Goal: Task Accomplishment & Management: Manage account settings

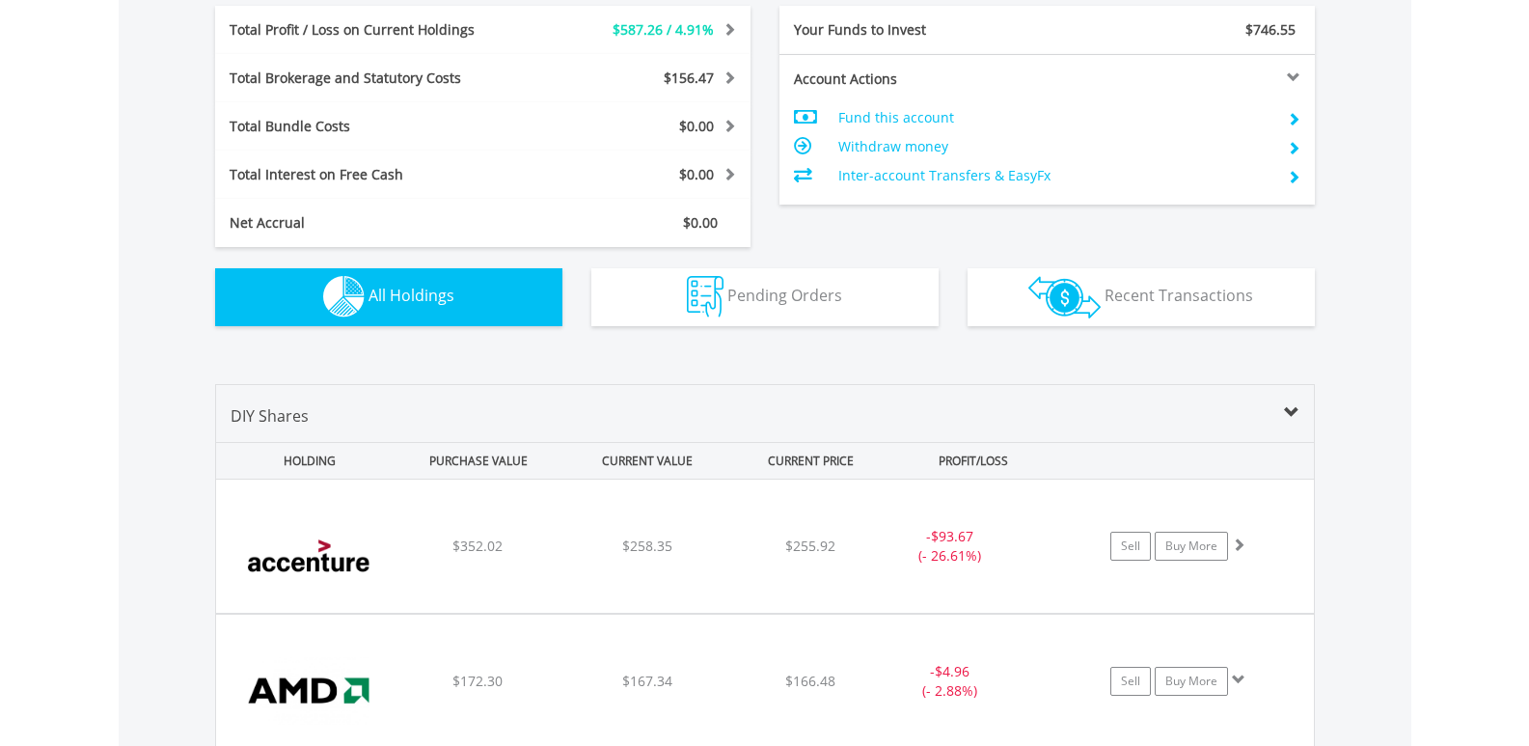
scroll to position [1143, 0]
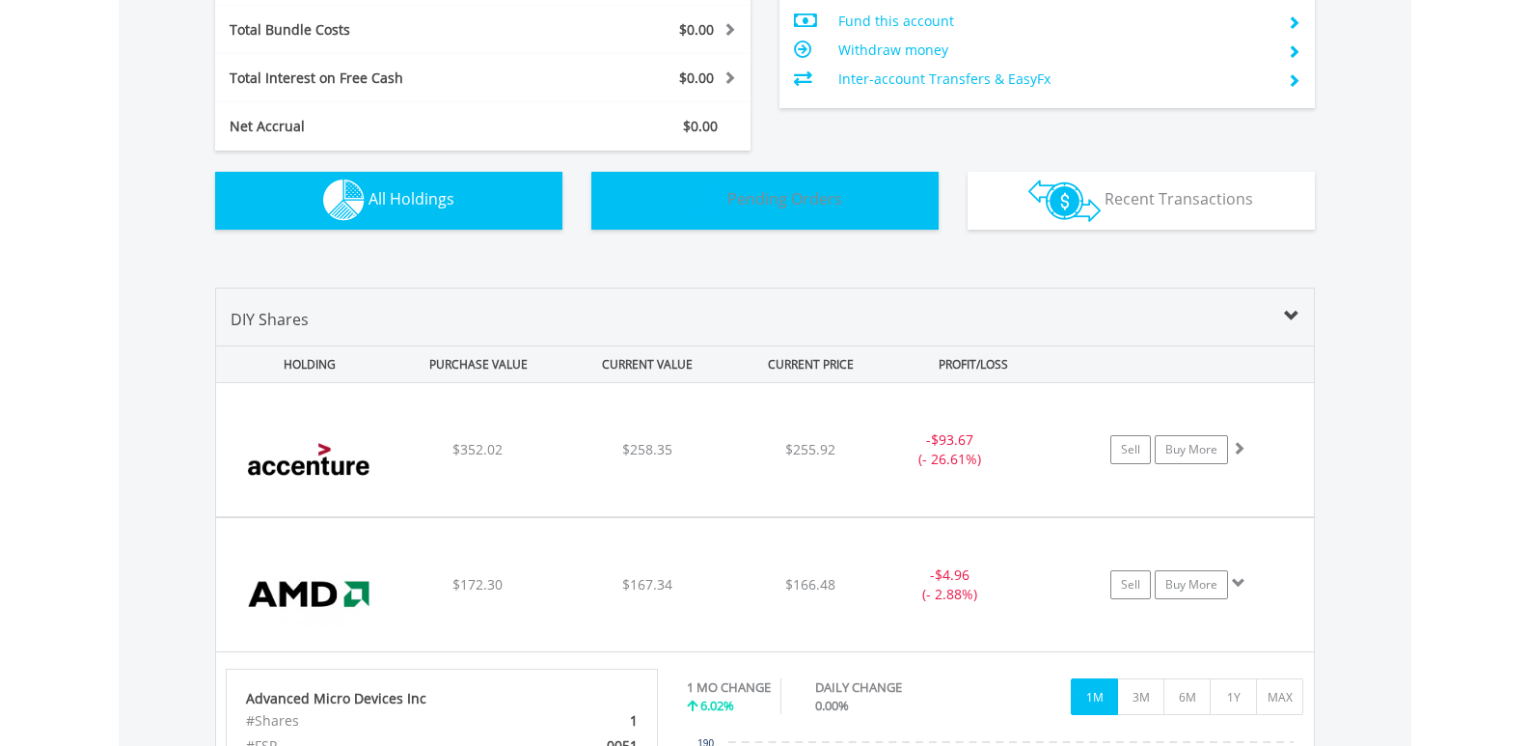
click at [790, 200] on span "Pending Orders" at bounding box center [785, 198] width 115 height 21
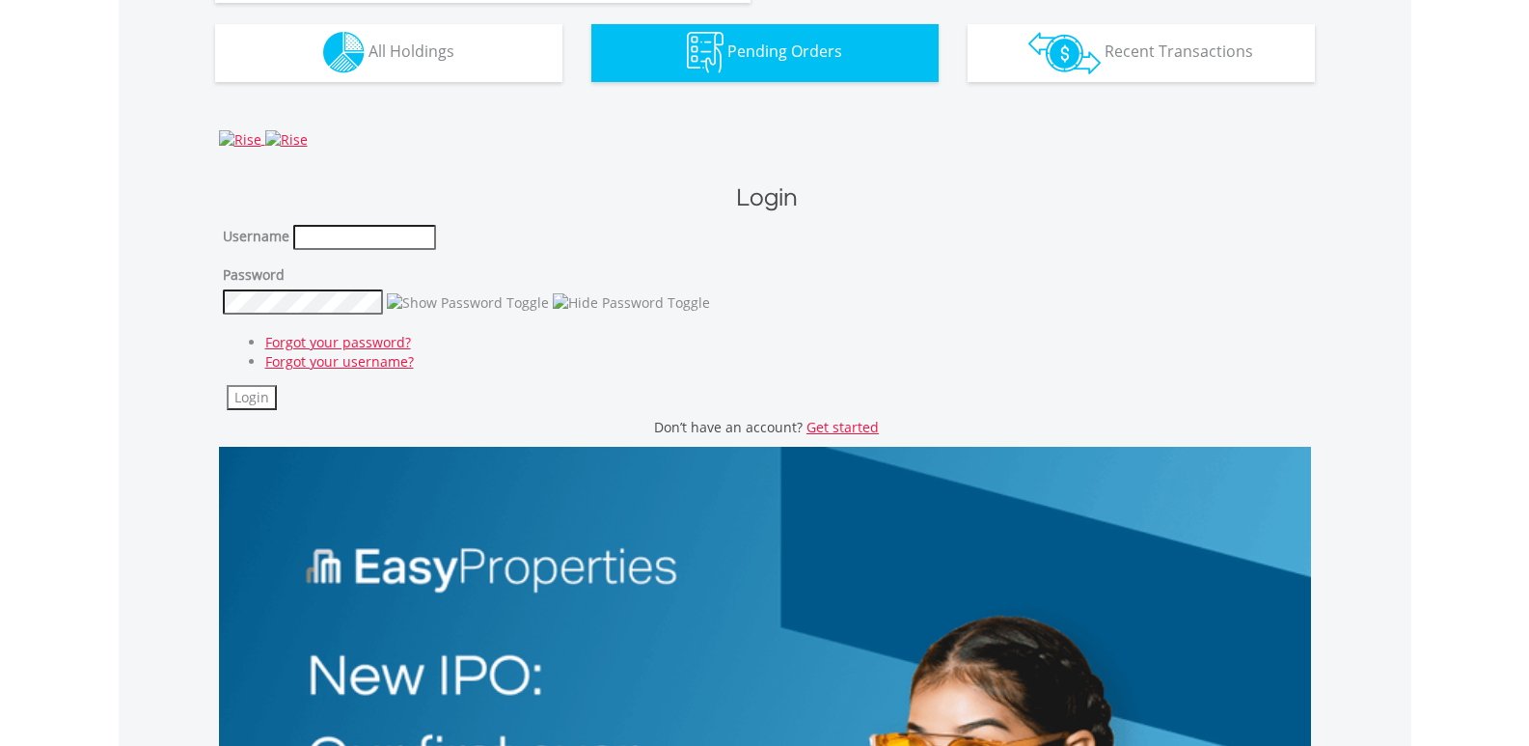
scroll to position [1405, 0]
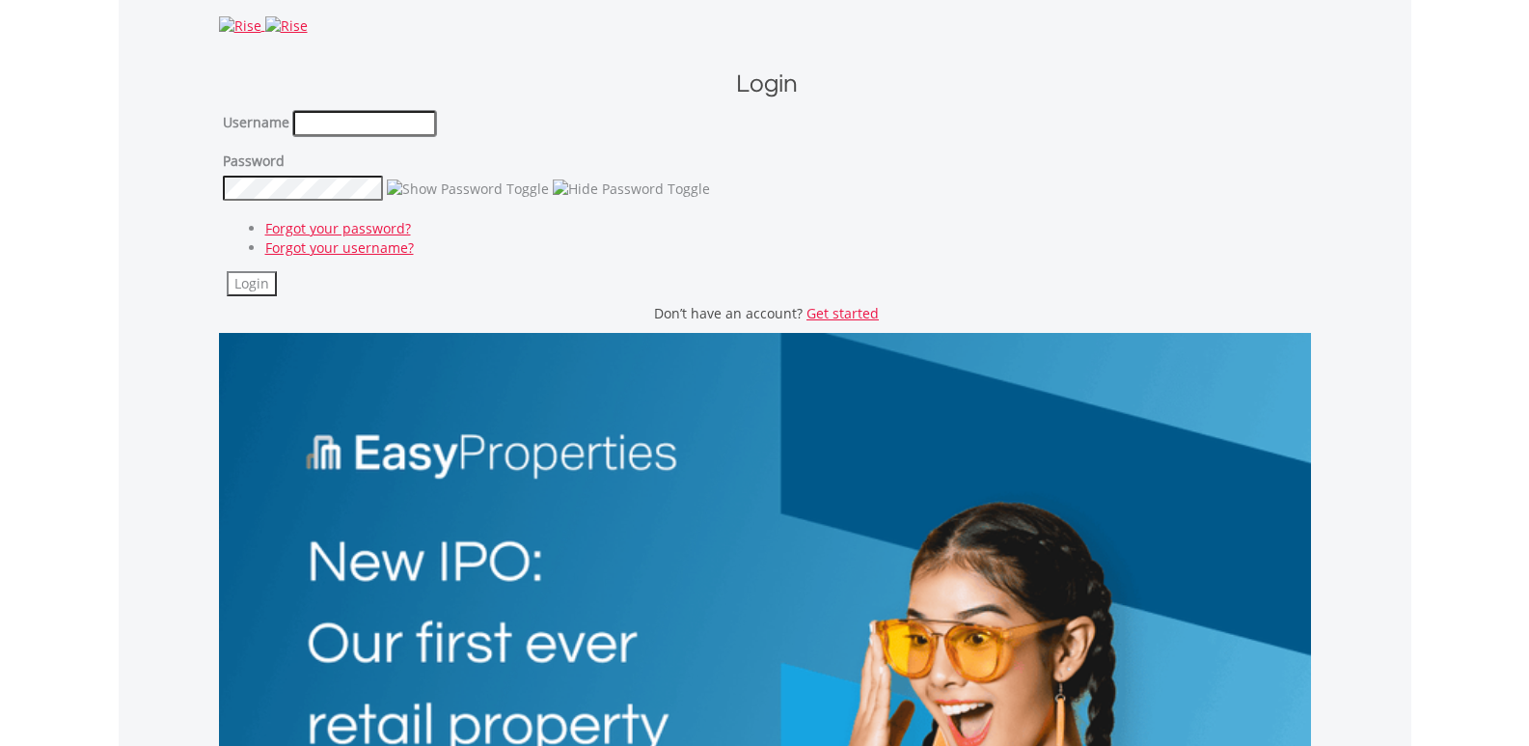
type input "*******"
click at [258, 275] on button "Login" at bounding box center [252, 283] width 50 height 25
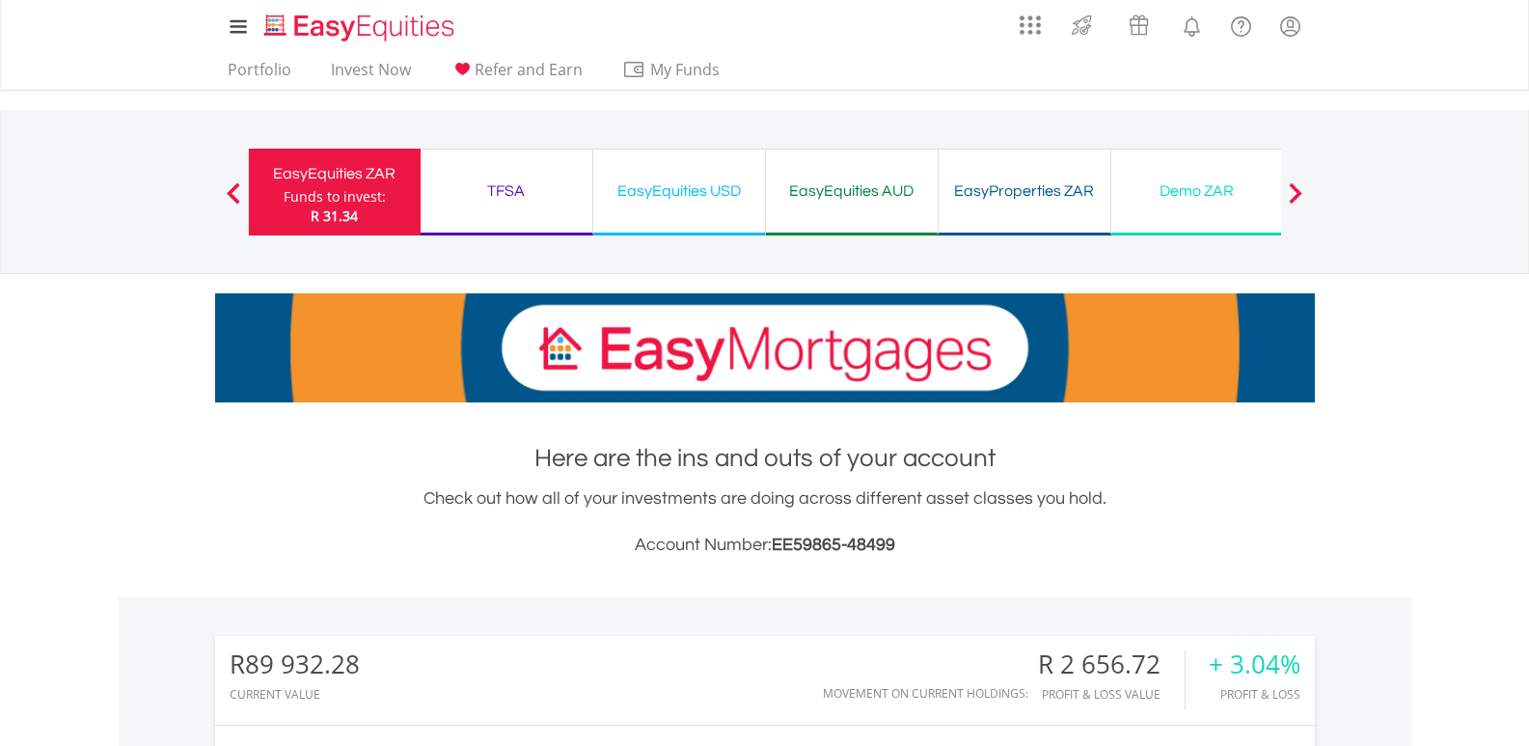
click at [514, 194] on div "TFSA" at bounding box center [506, 191] width 149 height 27
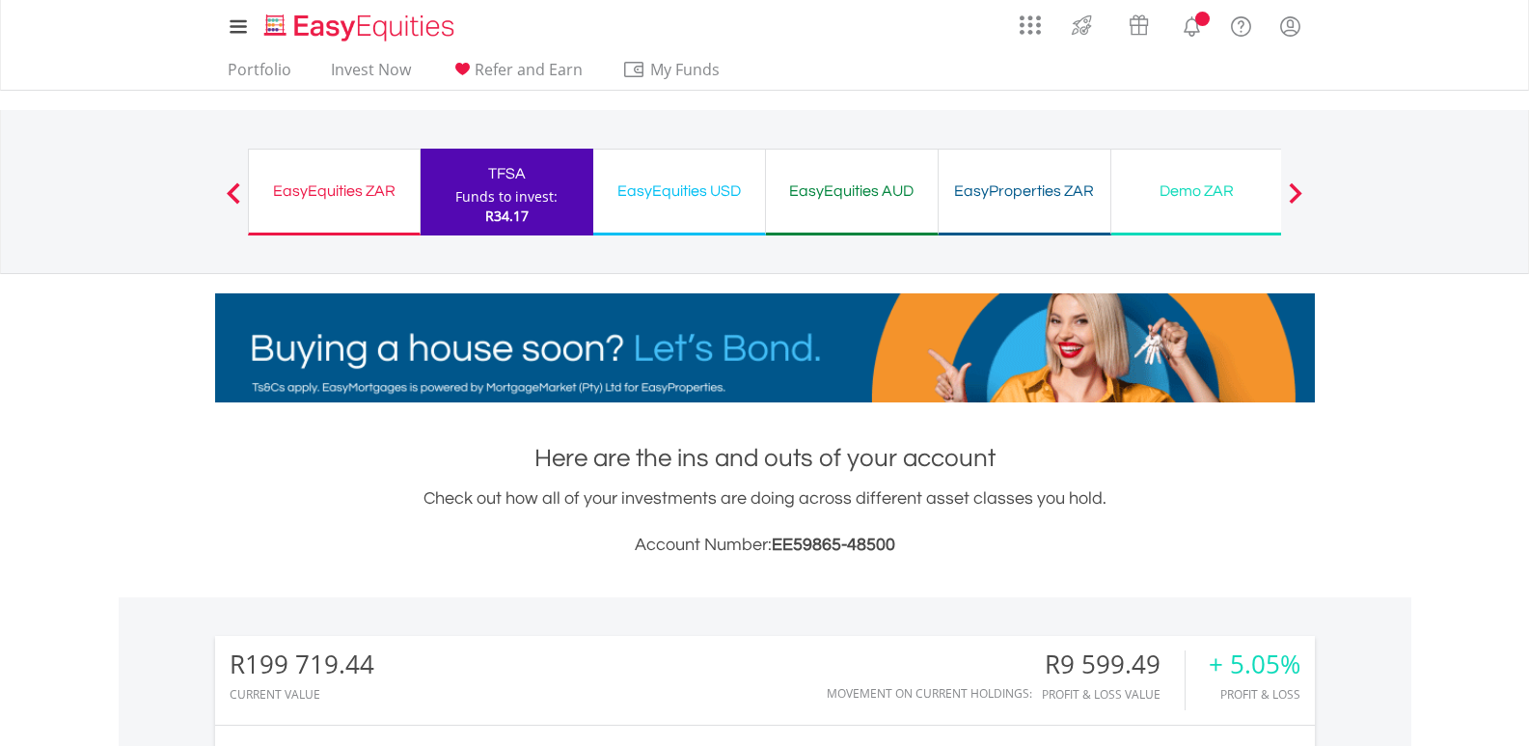
scroll to position [185, 367]
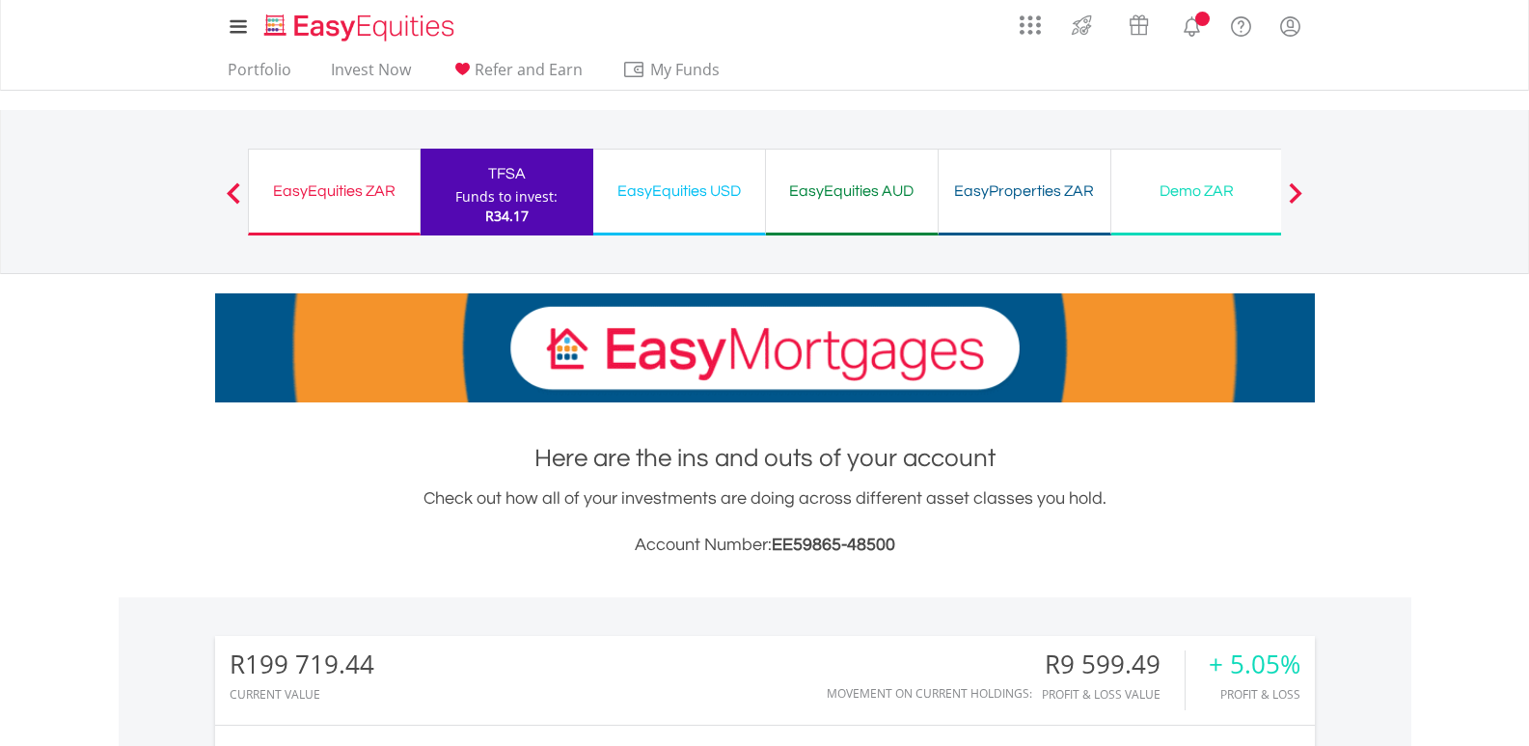
click at [683, 188] on div "EasyEquities USD" at bounding box center [679, 191] width 149 height 27
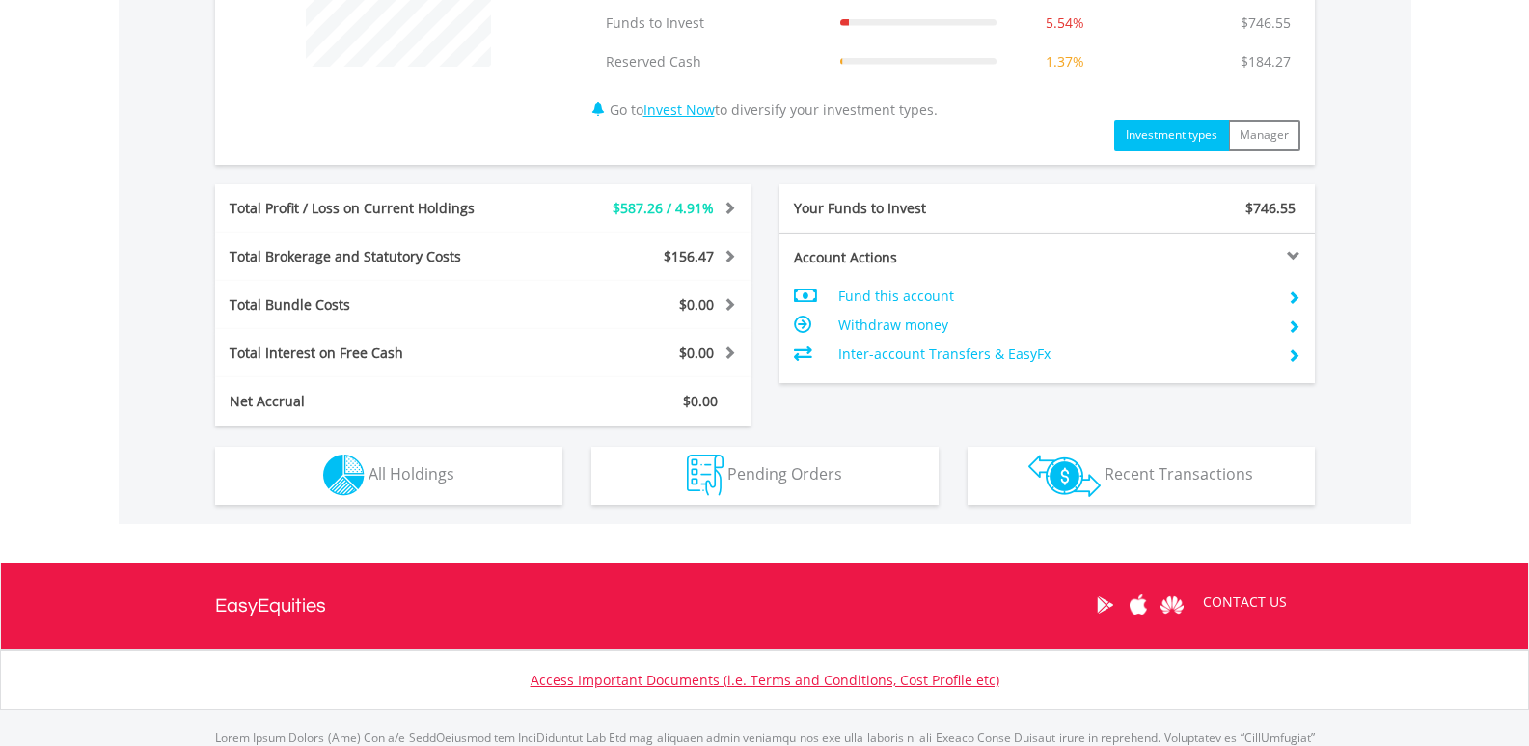
scroll to position [964, 0]
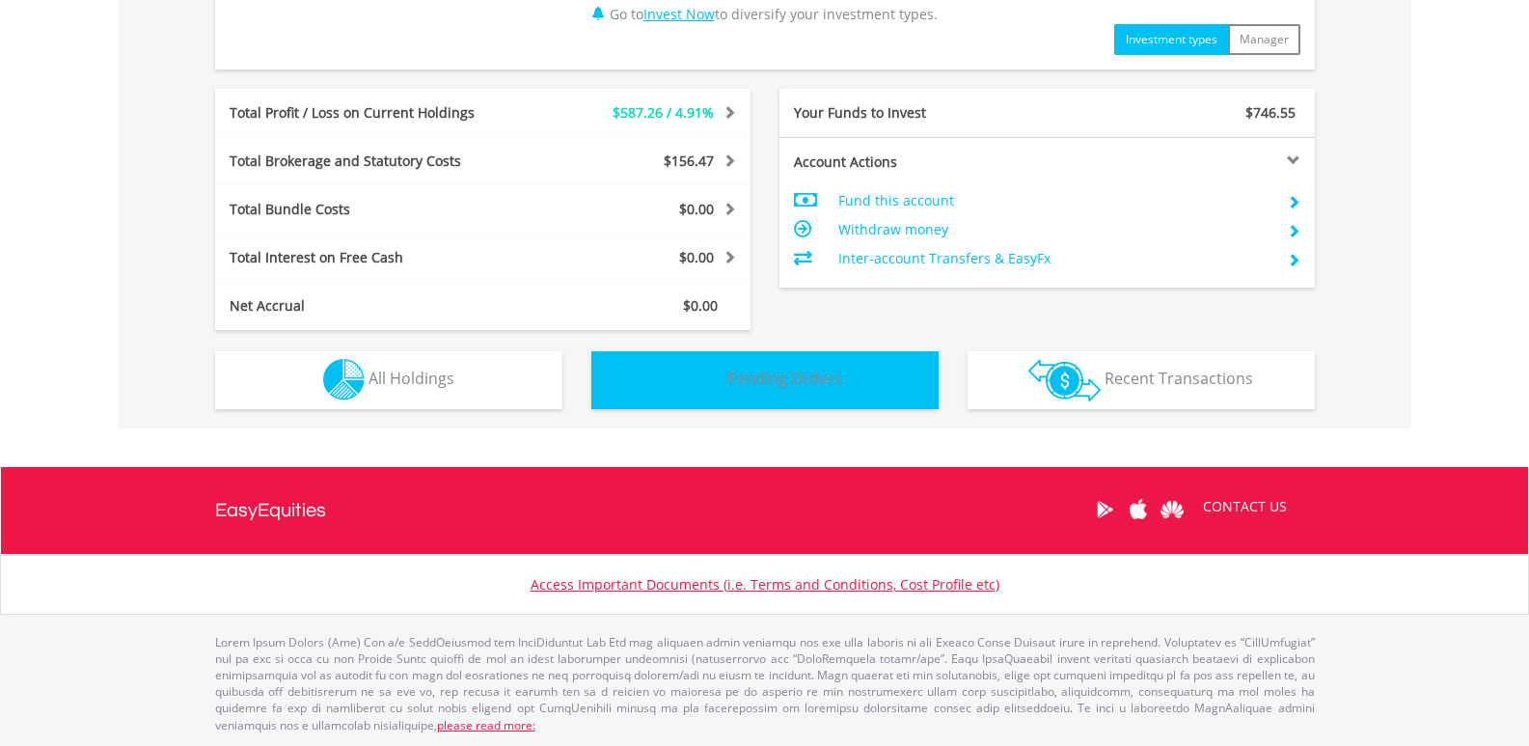
click at [762, 391] on button "Pending Orders Pending Orders" at bounding box center [764, 380] width 347 height 58
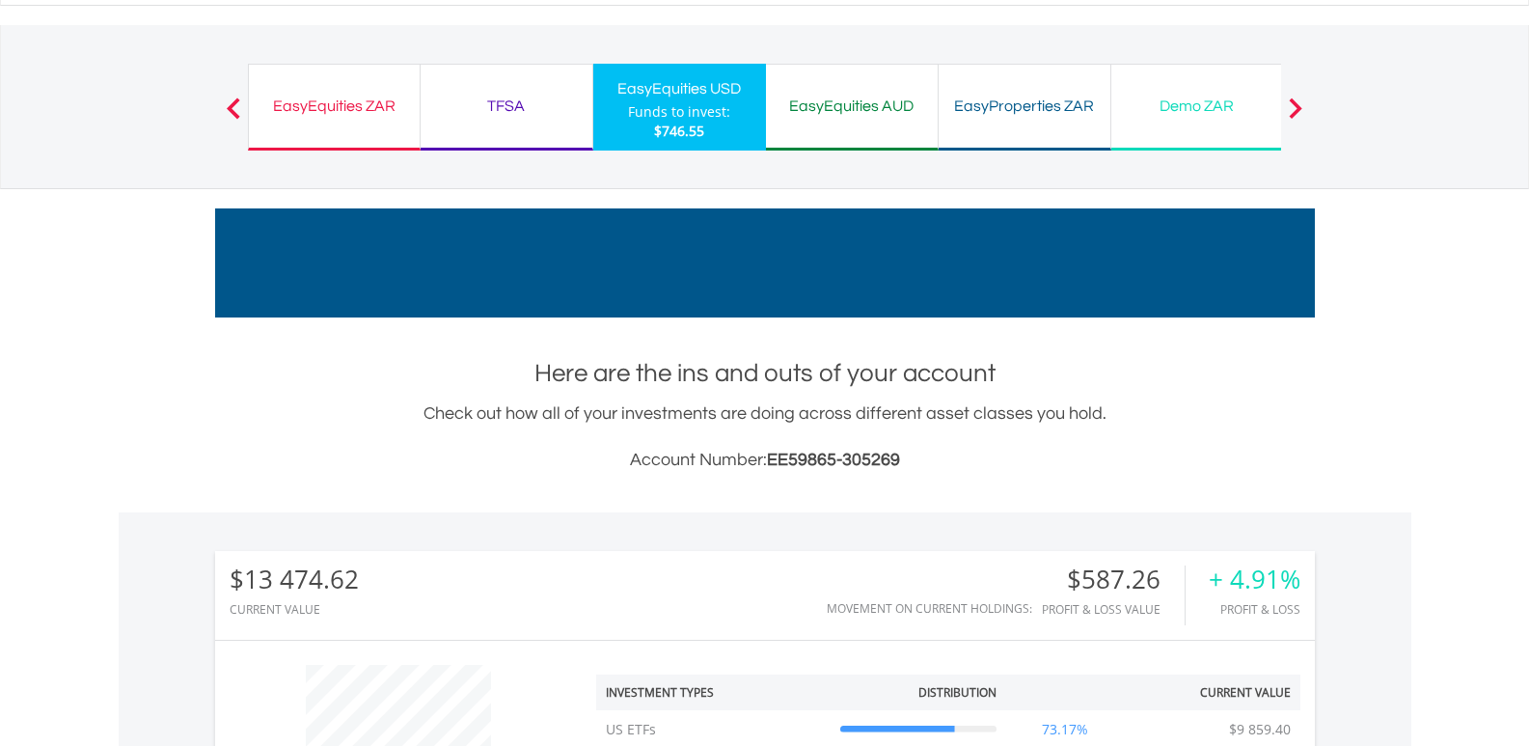
scroll to position [0, 0]
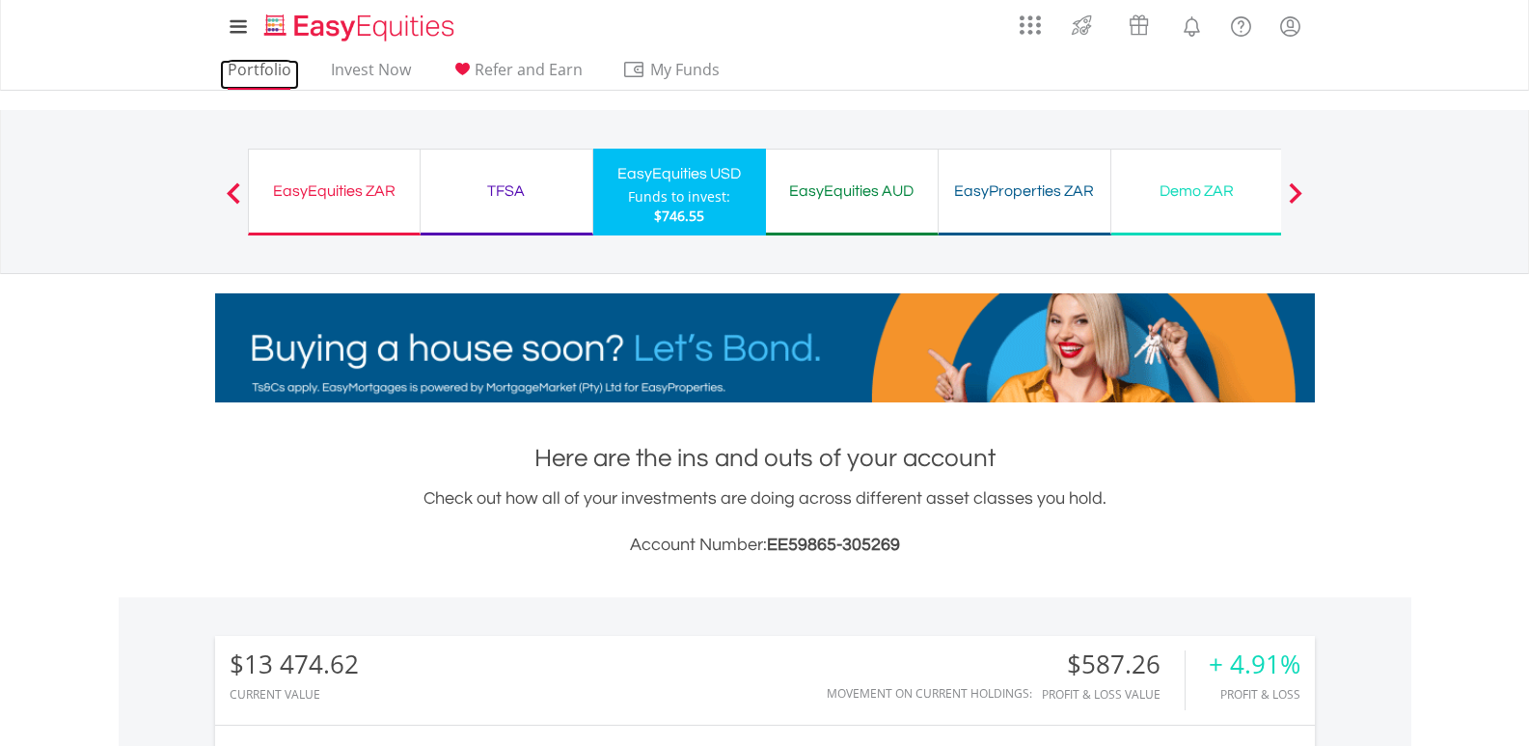
click at [262, 67] on link "Portfolio" at bounding box center [259, 75] width 79 height 30
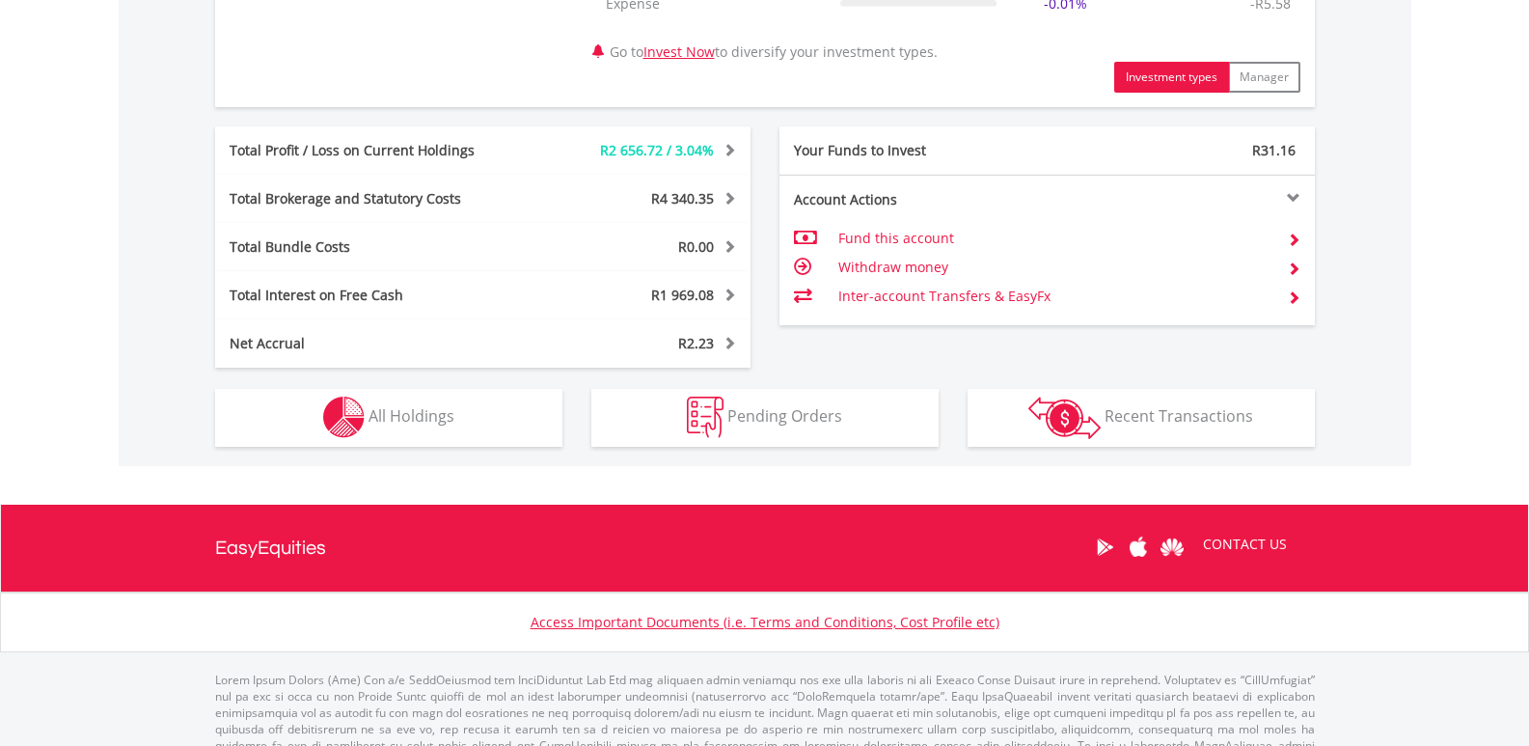
scroll to position [1002, 0]
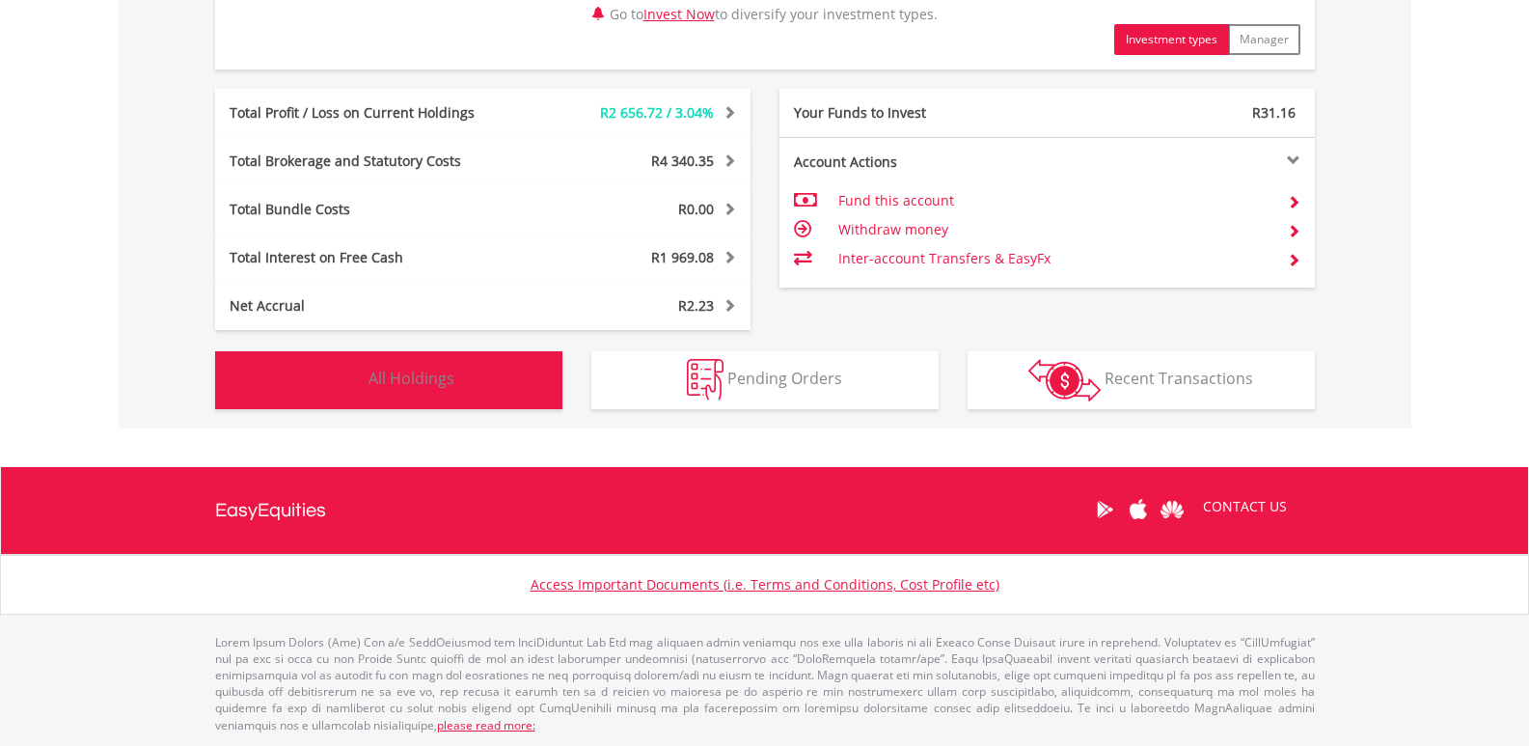
click at [473, 382] on button "Holdings All Holdings" at bounding box center [388, 380] width 347 height 58
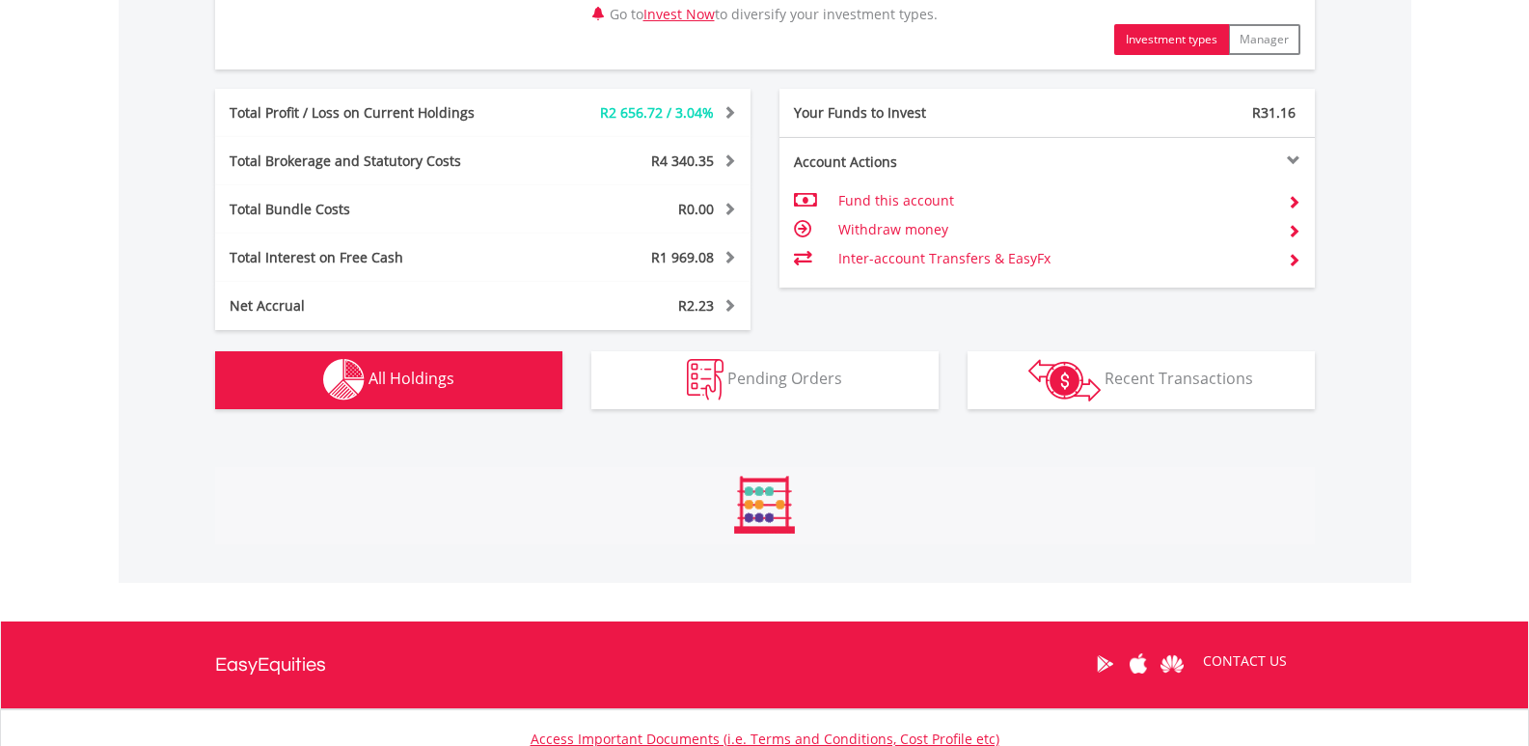
scroll to position [1469, 0]
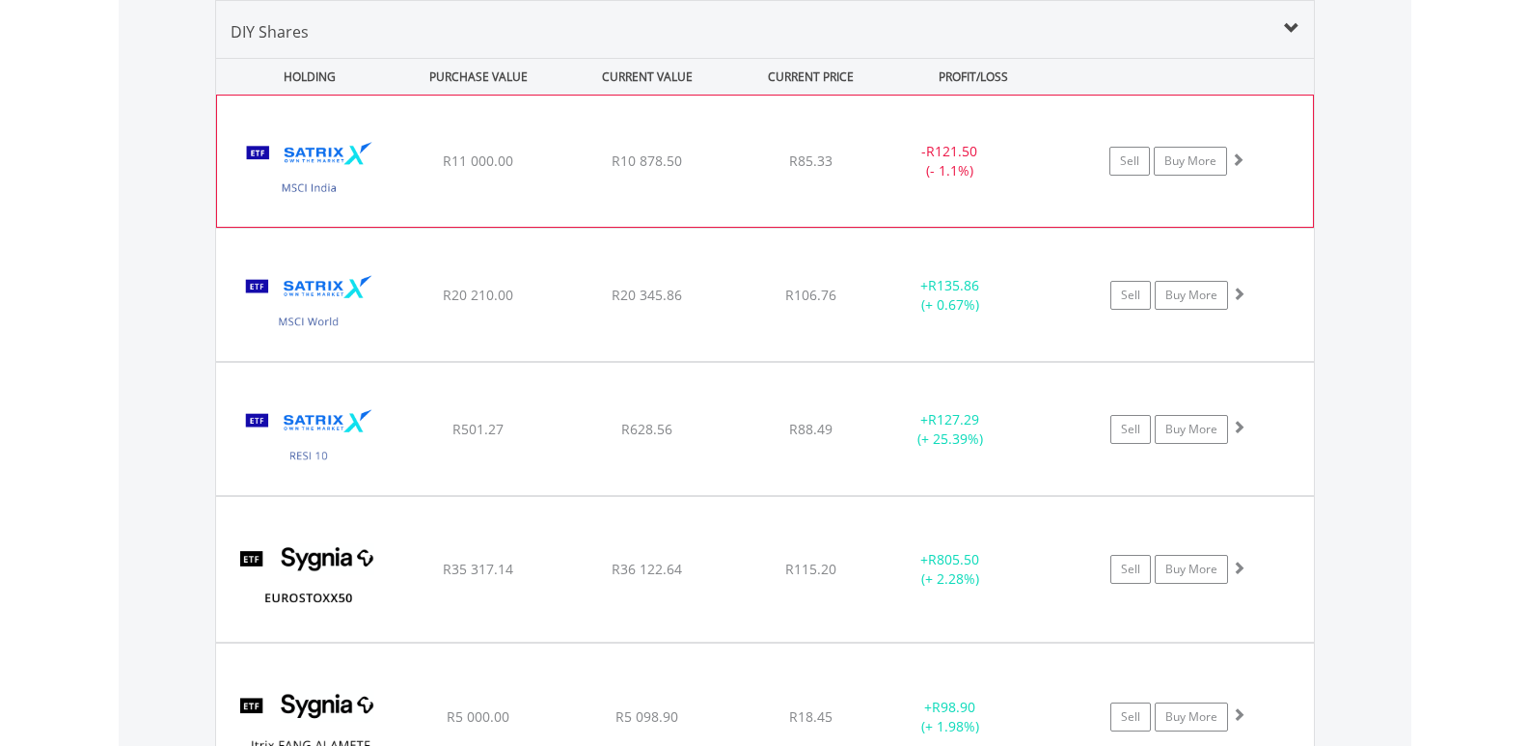
click at [1271, 164] on div "Sell Buy More" at bounding box center [1186, 161] width 252 height 29
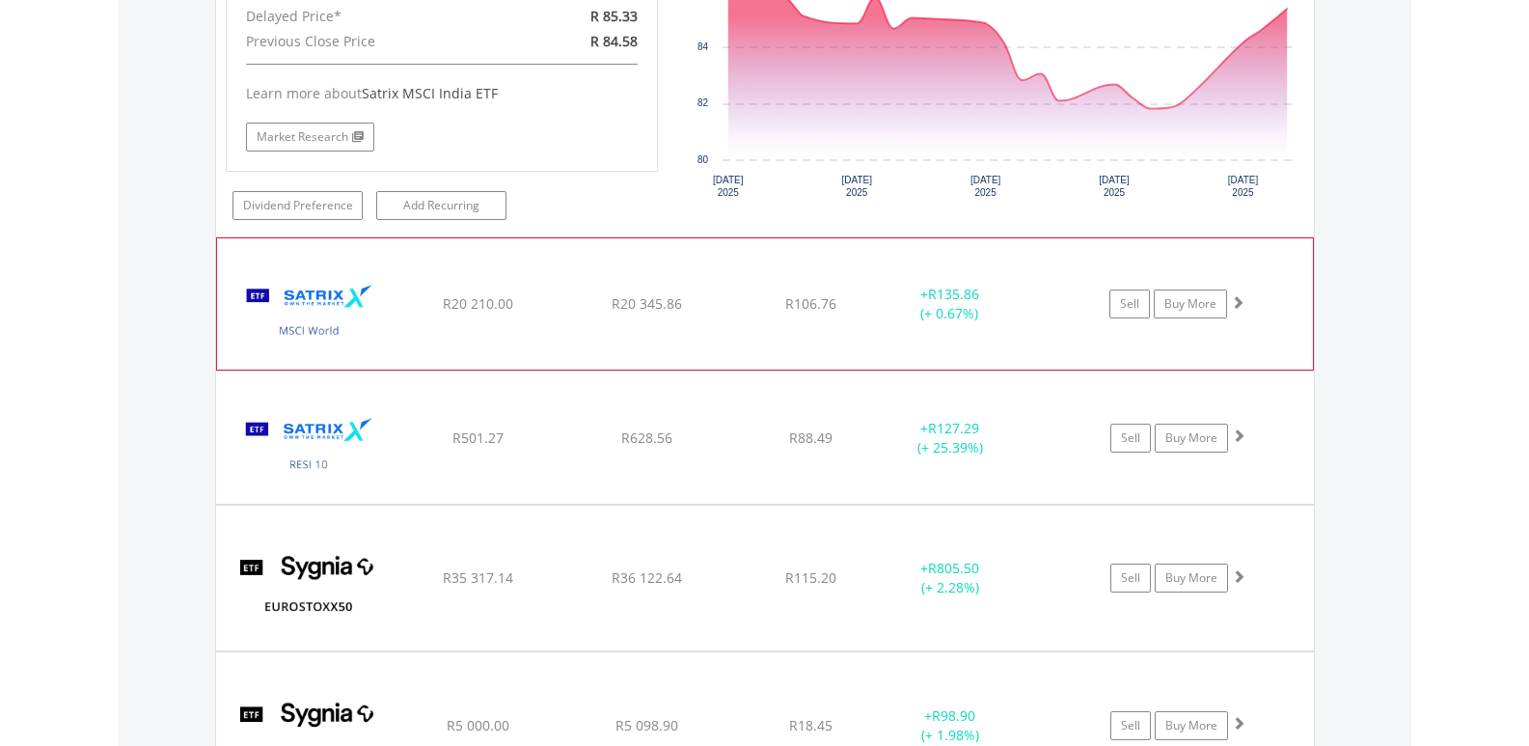
scroll to position [1856, 0]
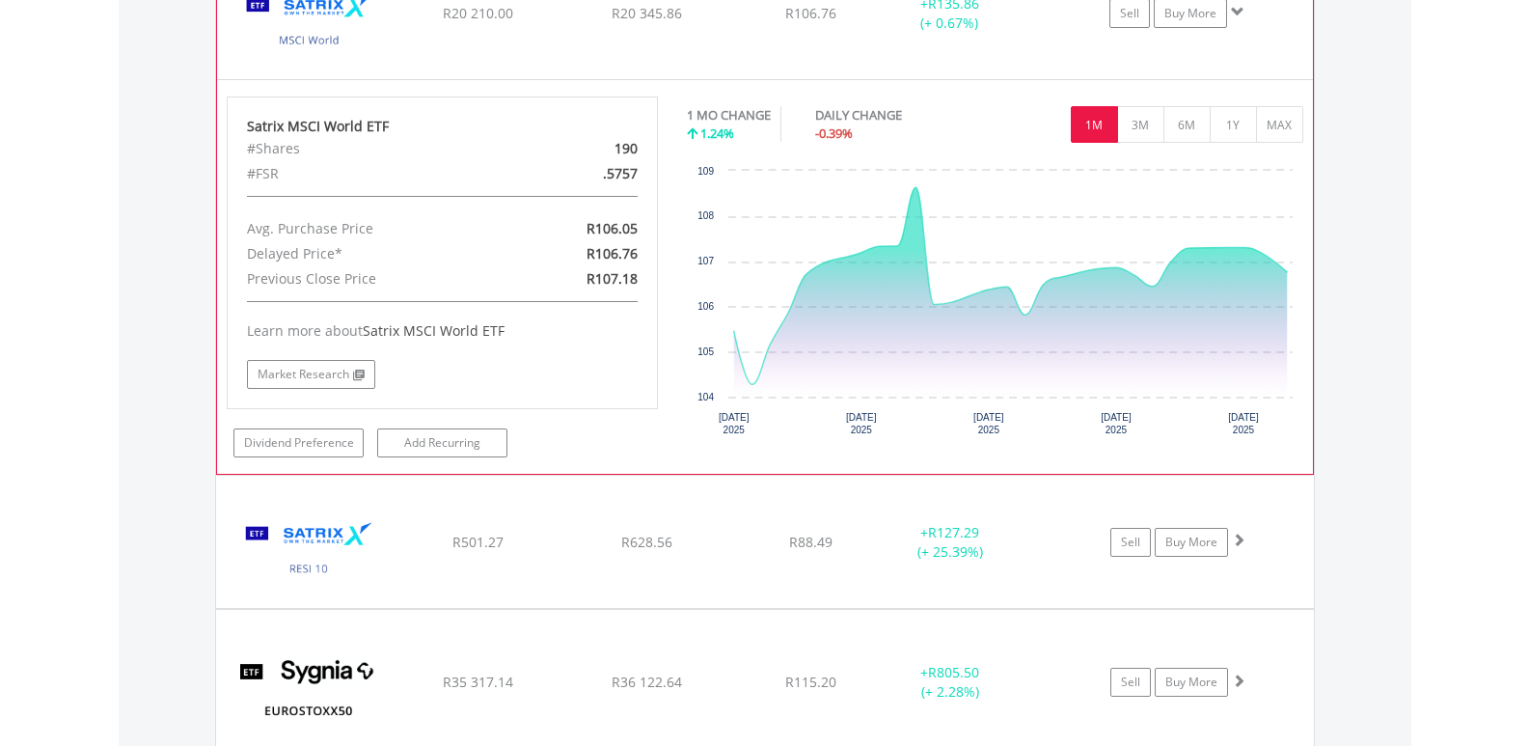
scroll to position [2339, 0]
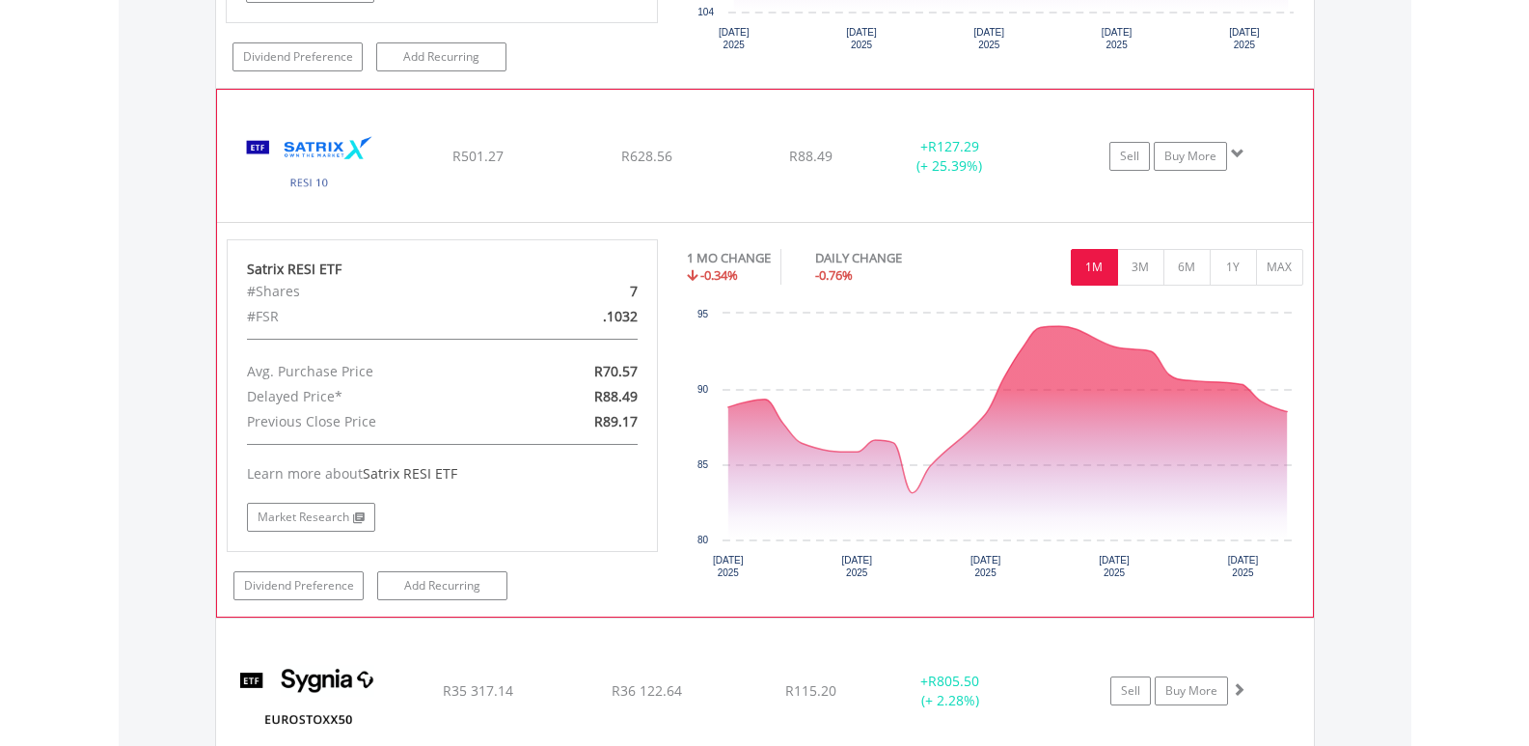
scroll to position [2628, 0]
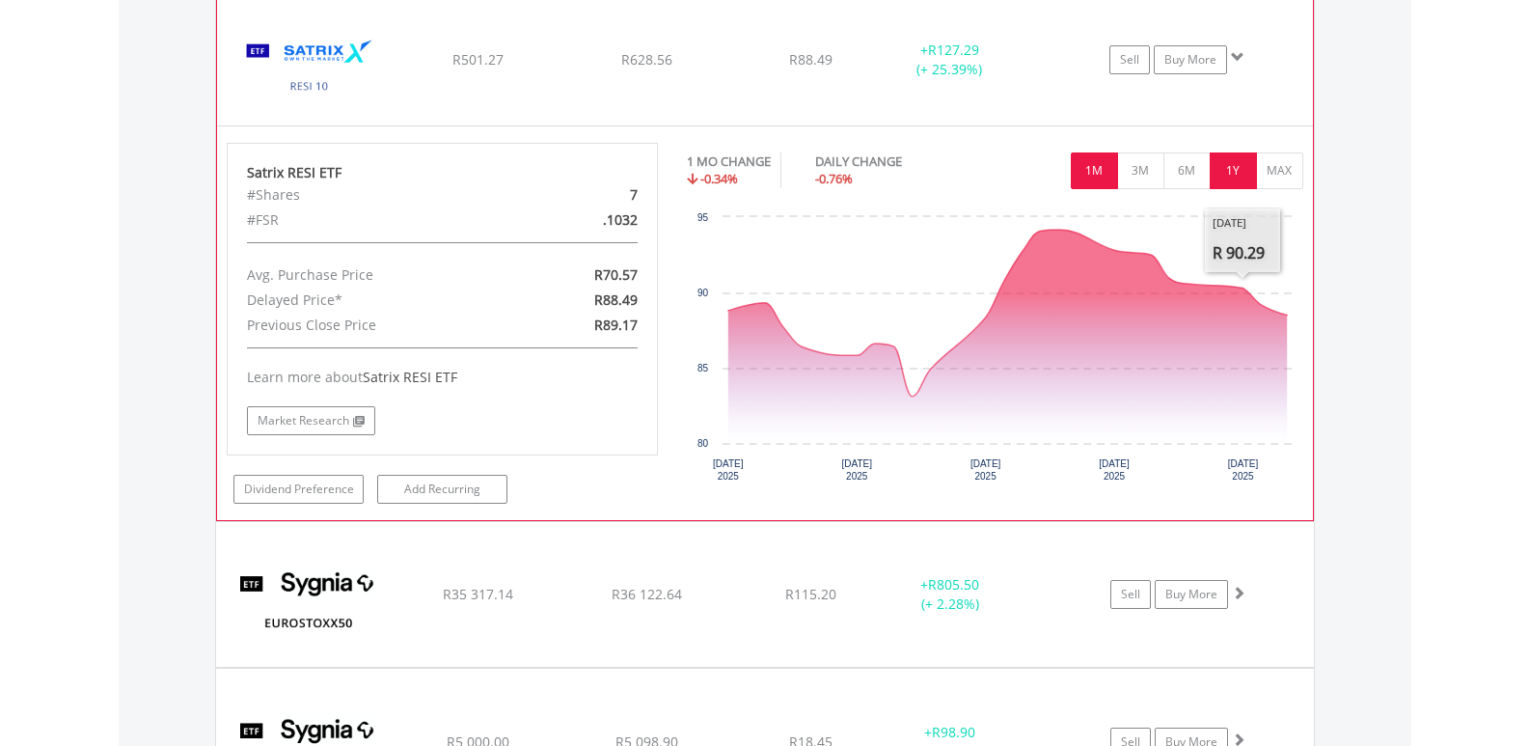
click at [1228, 170] on button "1Y" at bounding box center [1233, 170] width 47 height 37
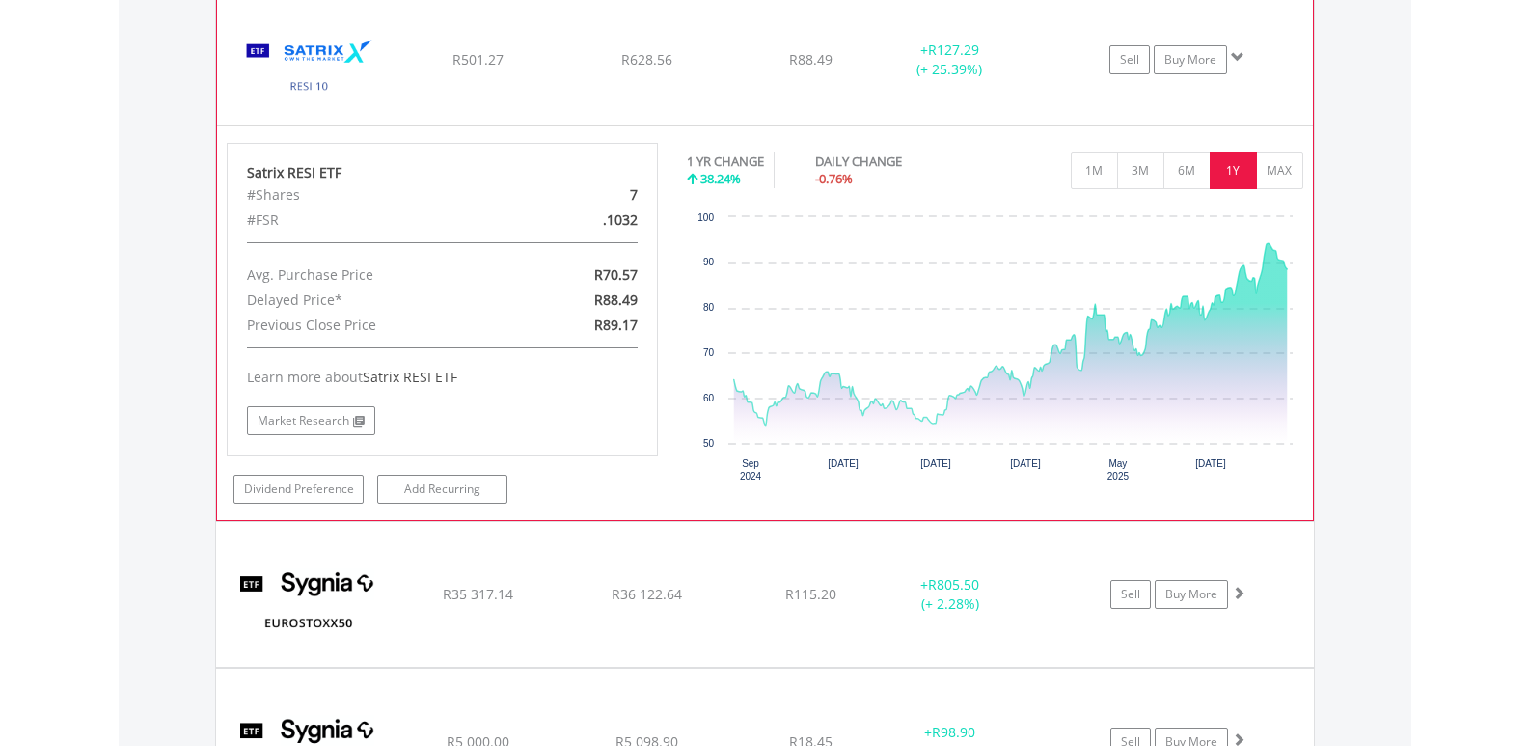
scroll to position [3014, 0]
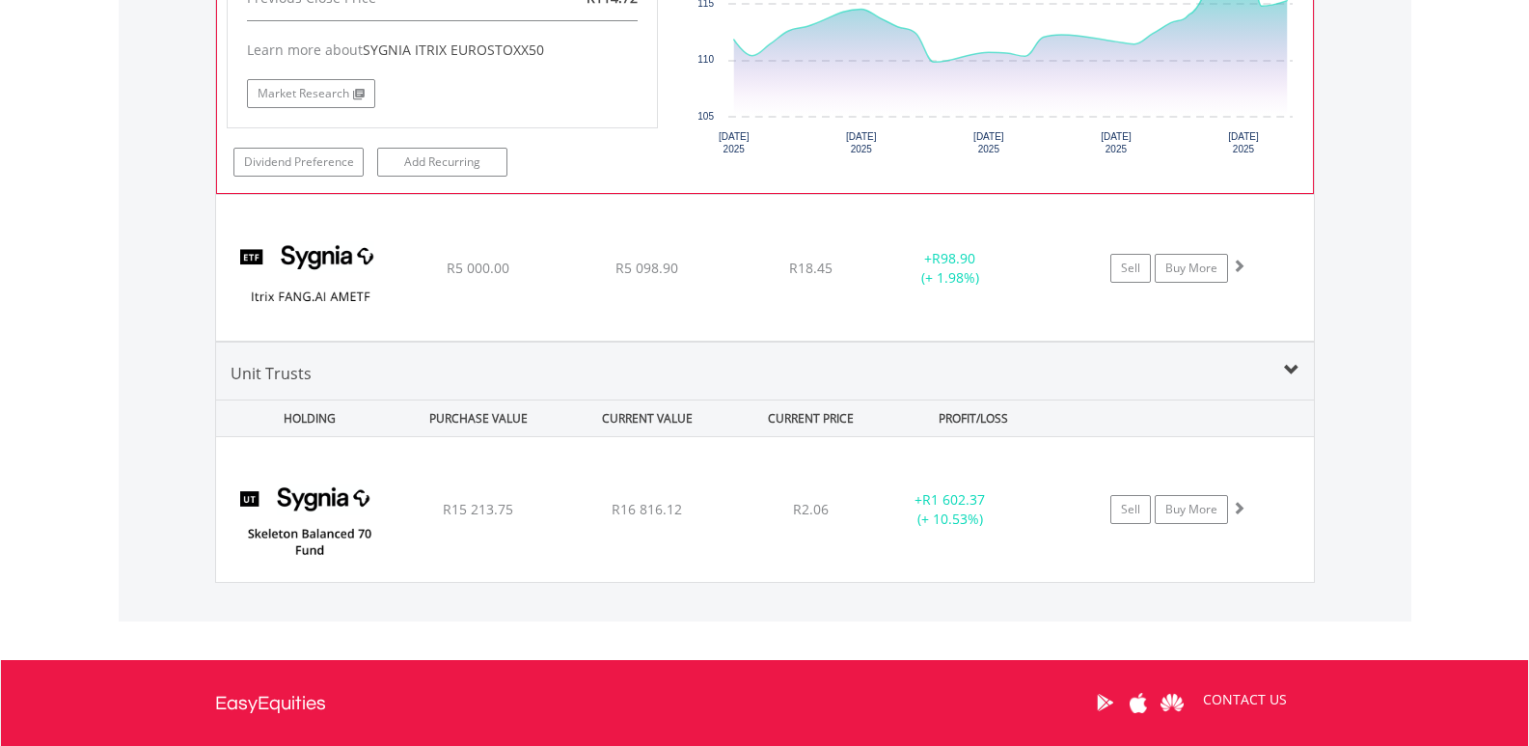
scroll to position [3498, 0]
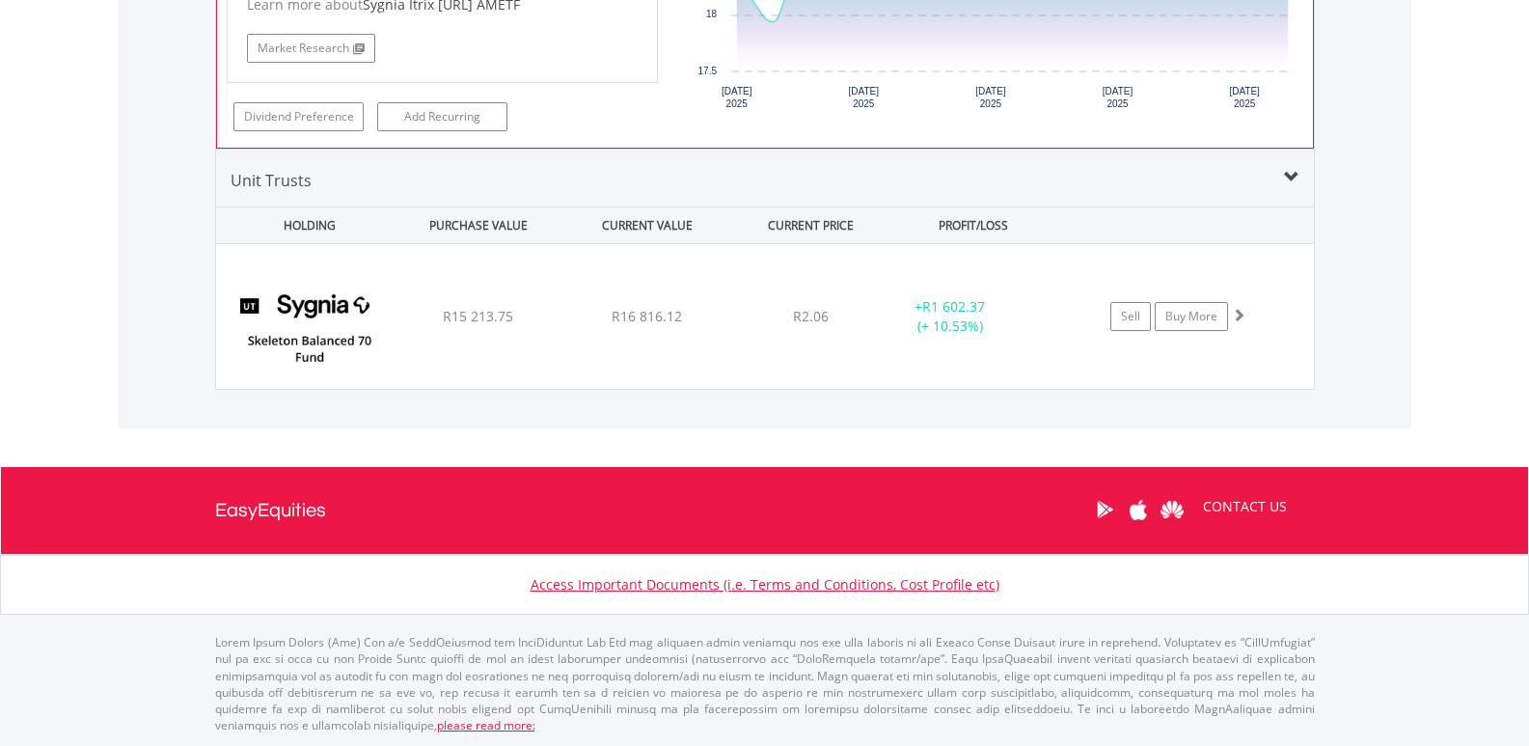
scroll to position [3988, 0]
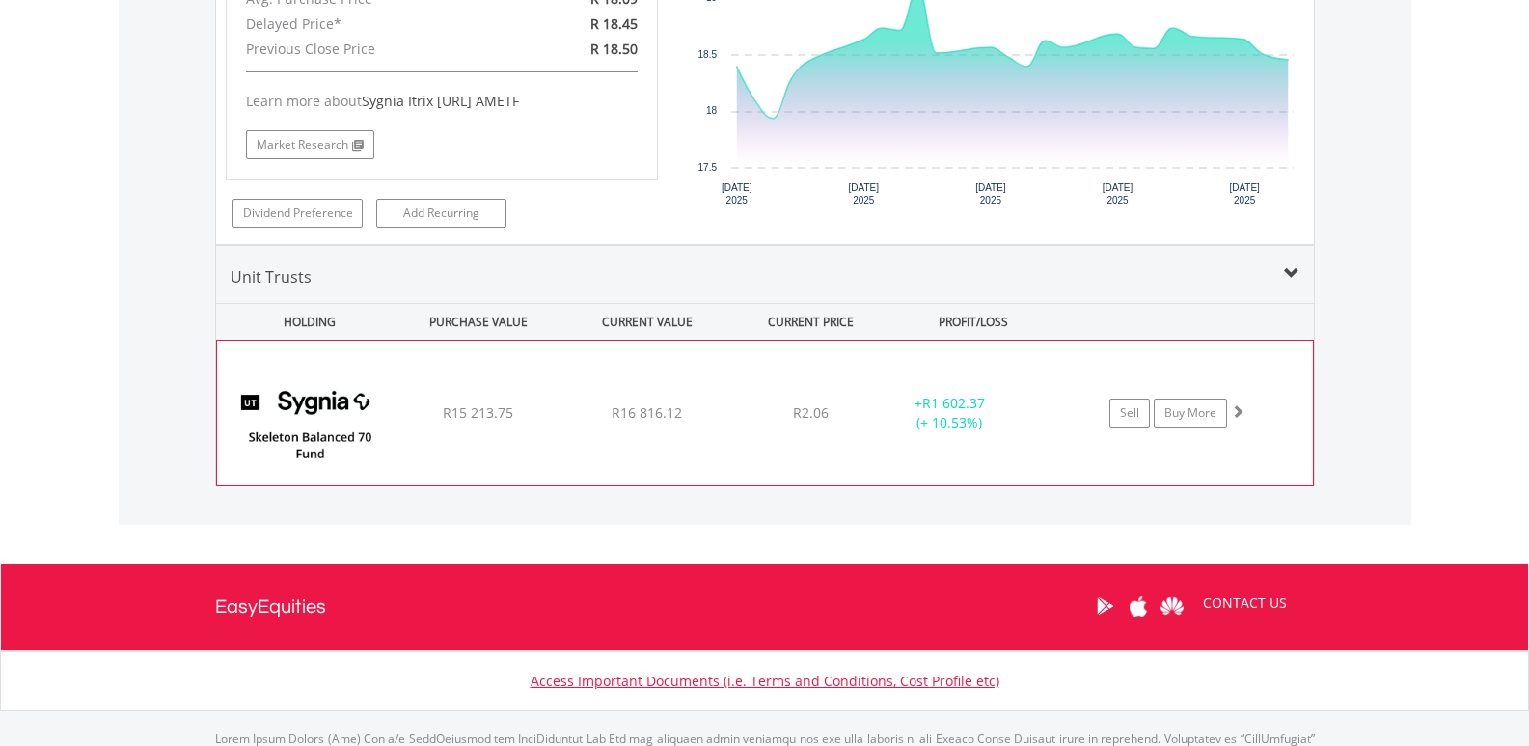
click at [1267, 427] on div "Sell Buy More" at bounding box center [1186, 412] width 252 height 29
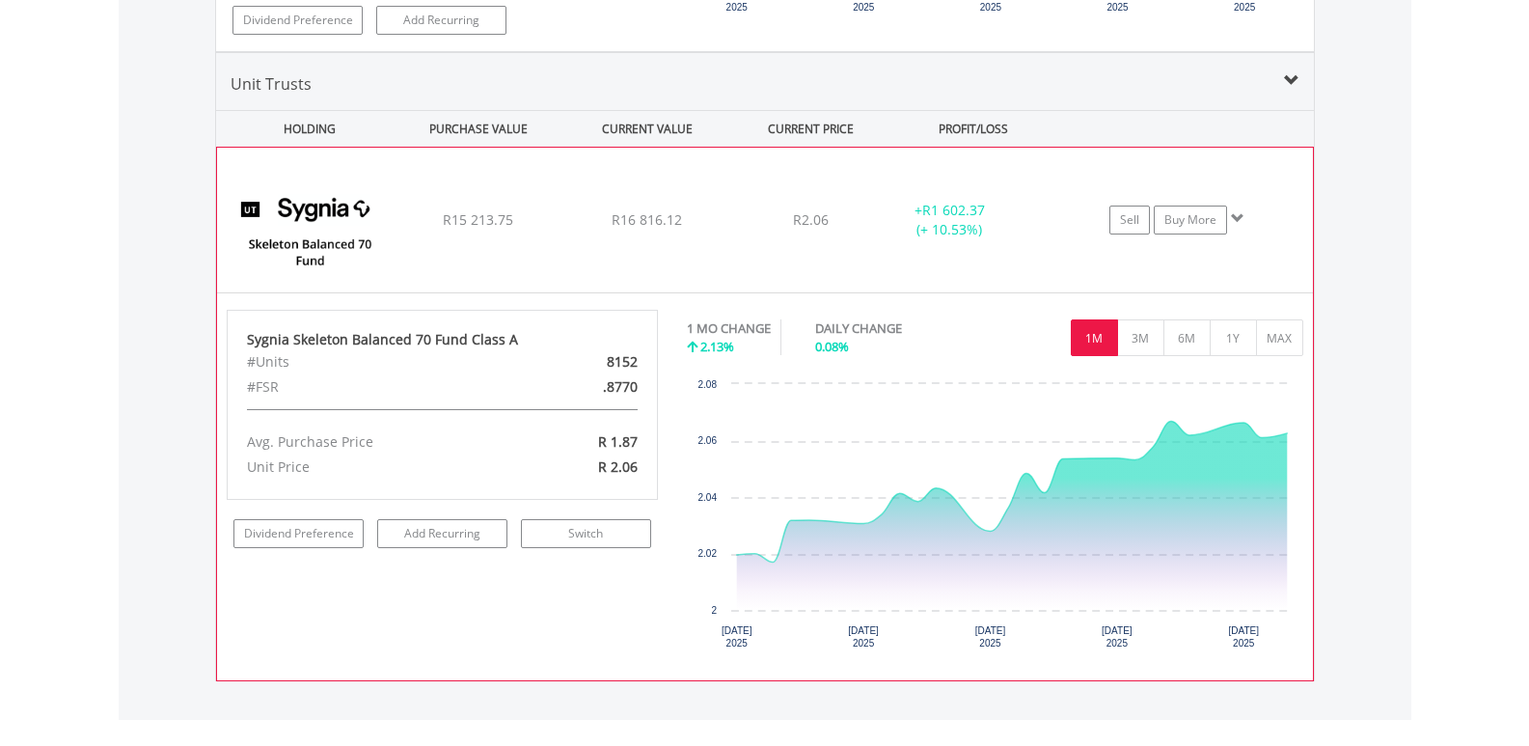
scroll to position [4277, 0]
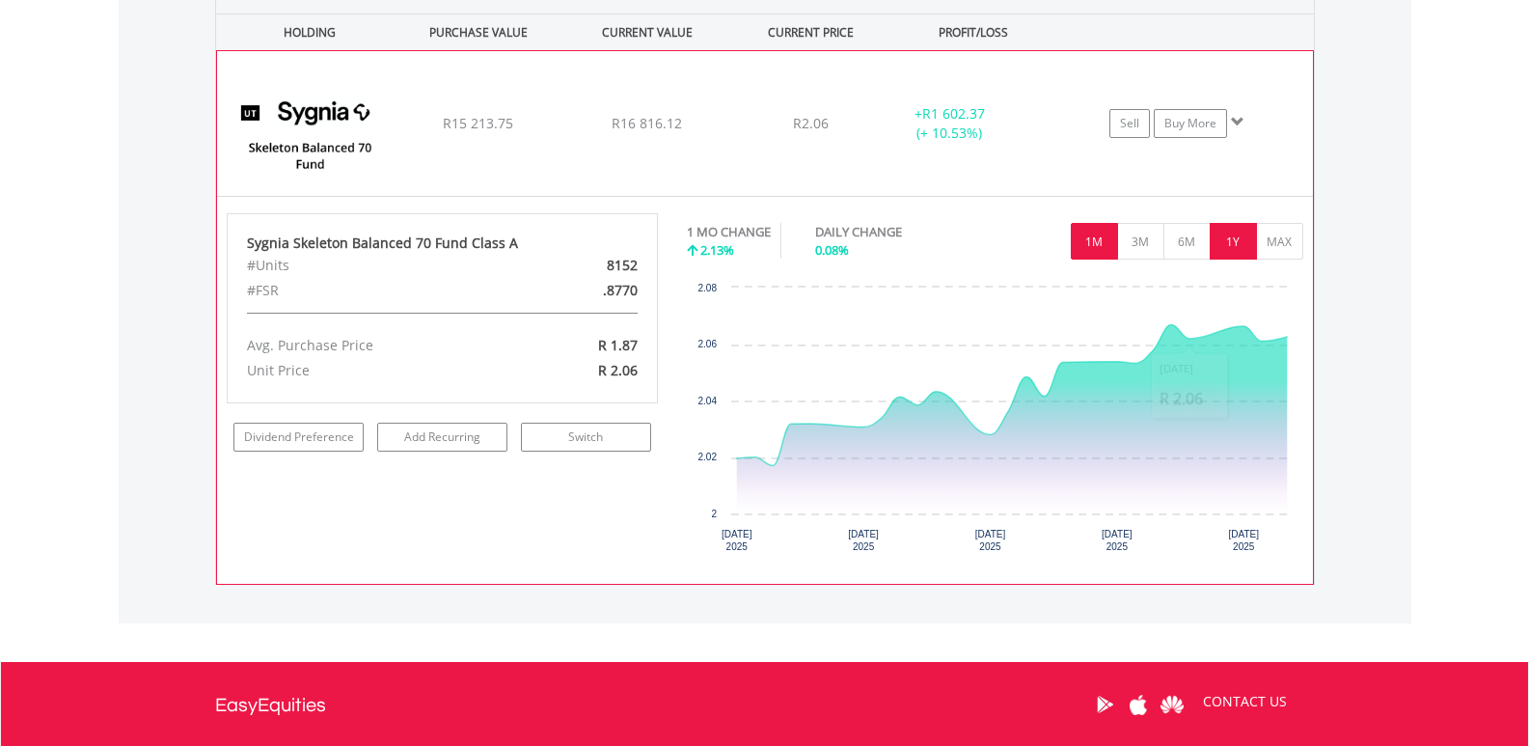
click at [1236, 247] on button "1Y" at bounding box center [1233, 241] width 47 height 37
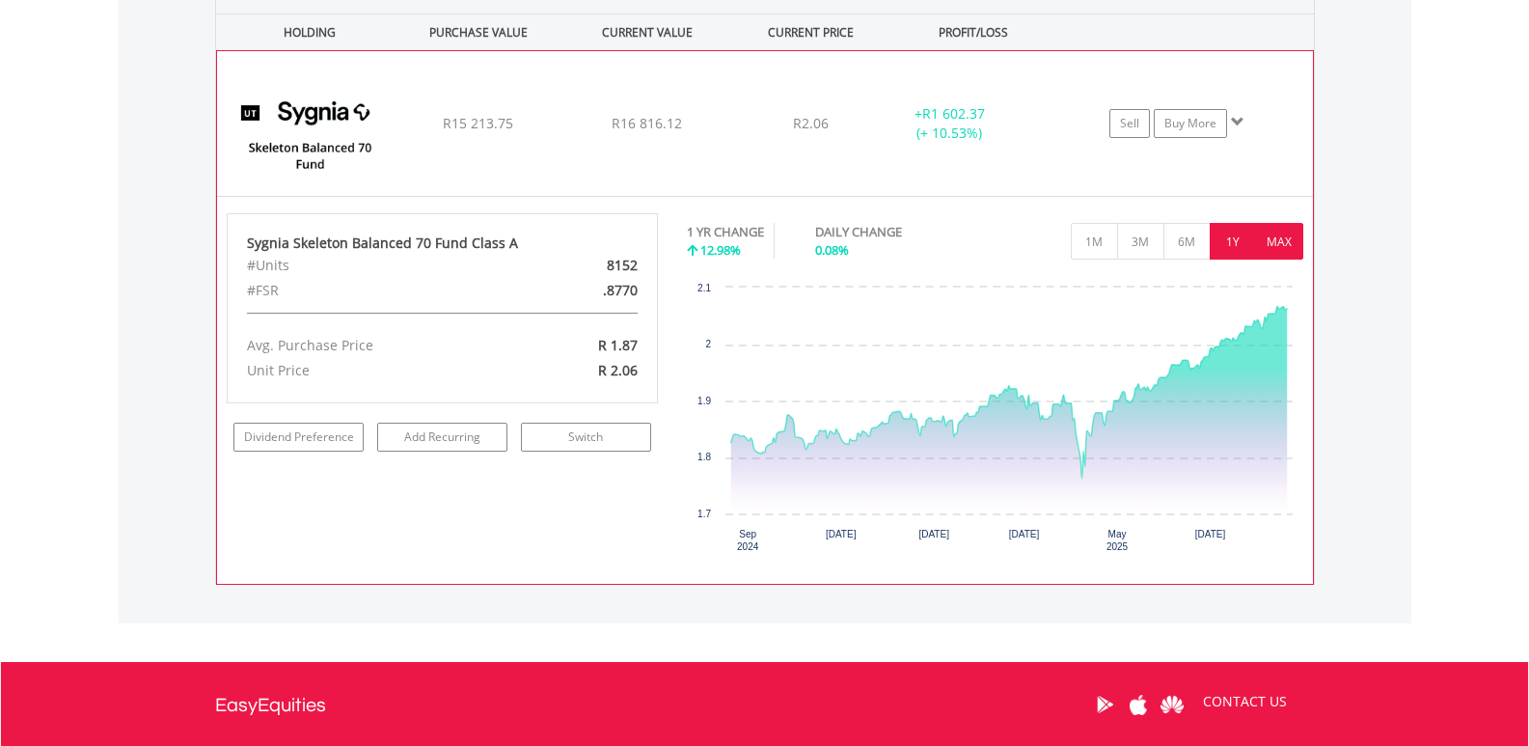
click at [1274, 237] on button "MAX" at bounding box center [1279, 241] width 47 height 37
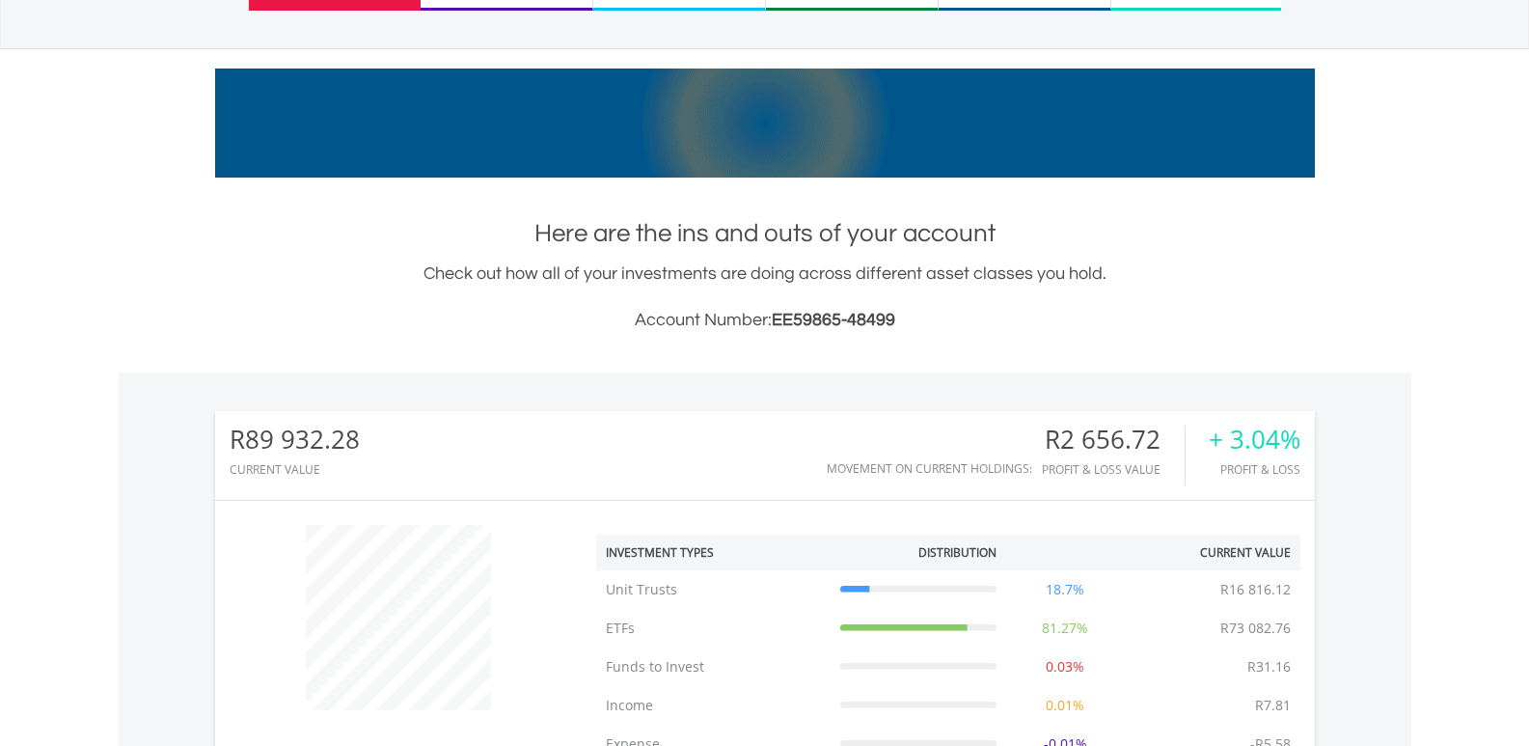
scroll to position [0, 0]
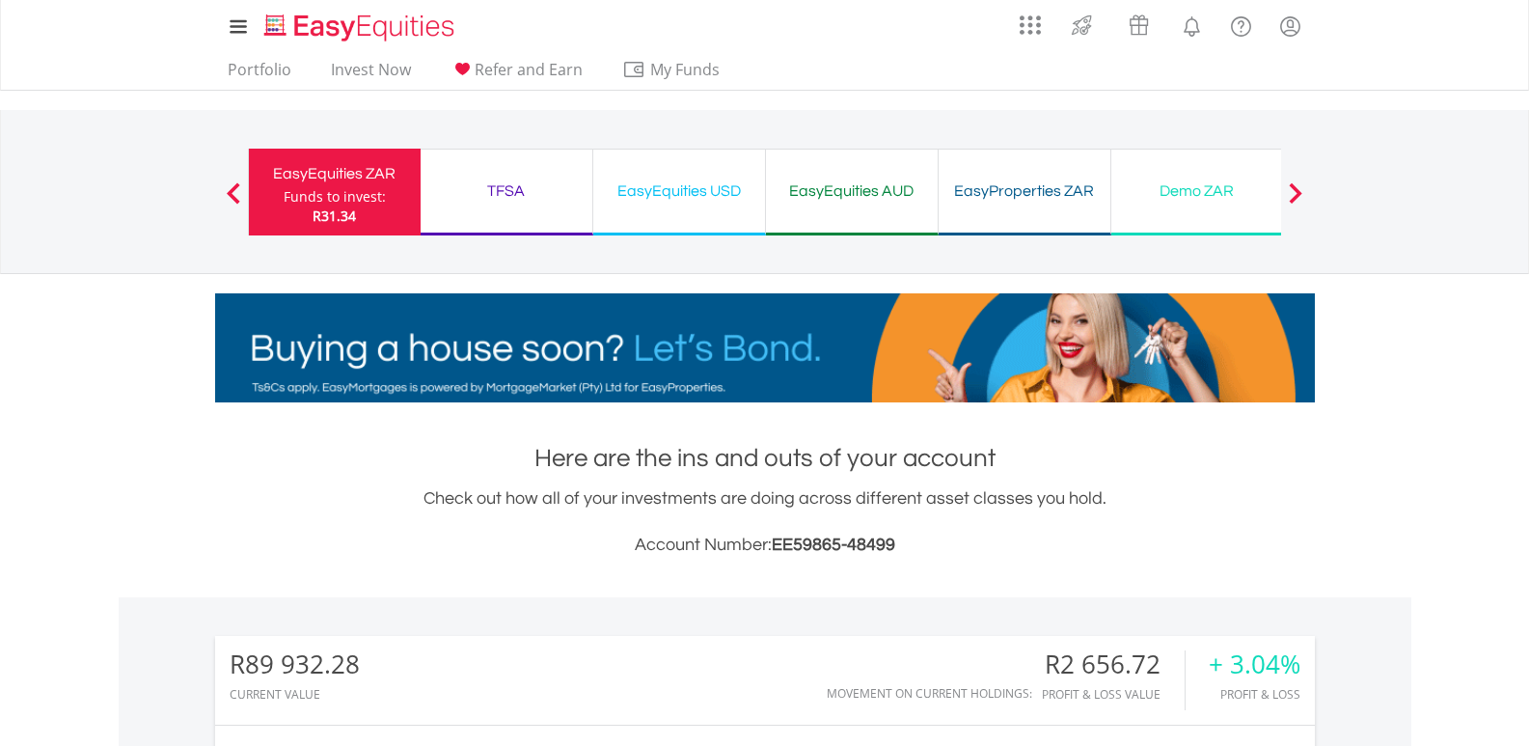
click at [679, 188] on div "EasyEquities USD" at bounding box center [679, 191] width 149 height 27
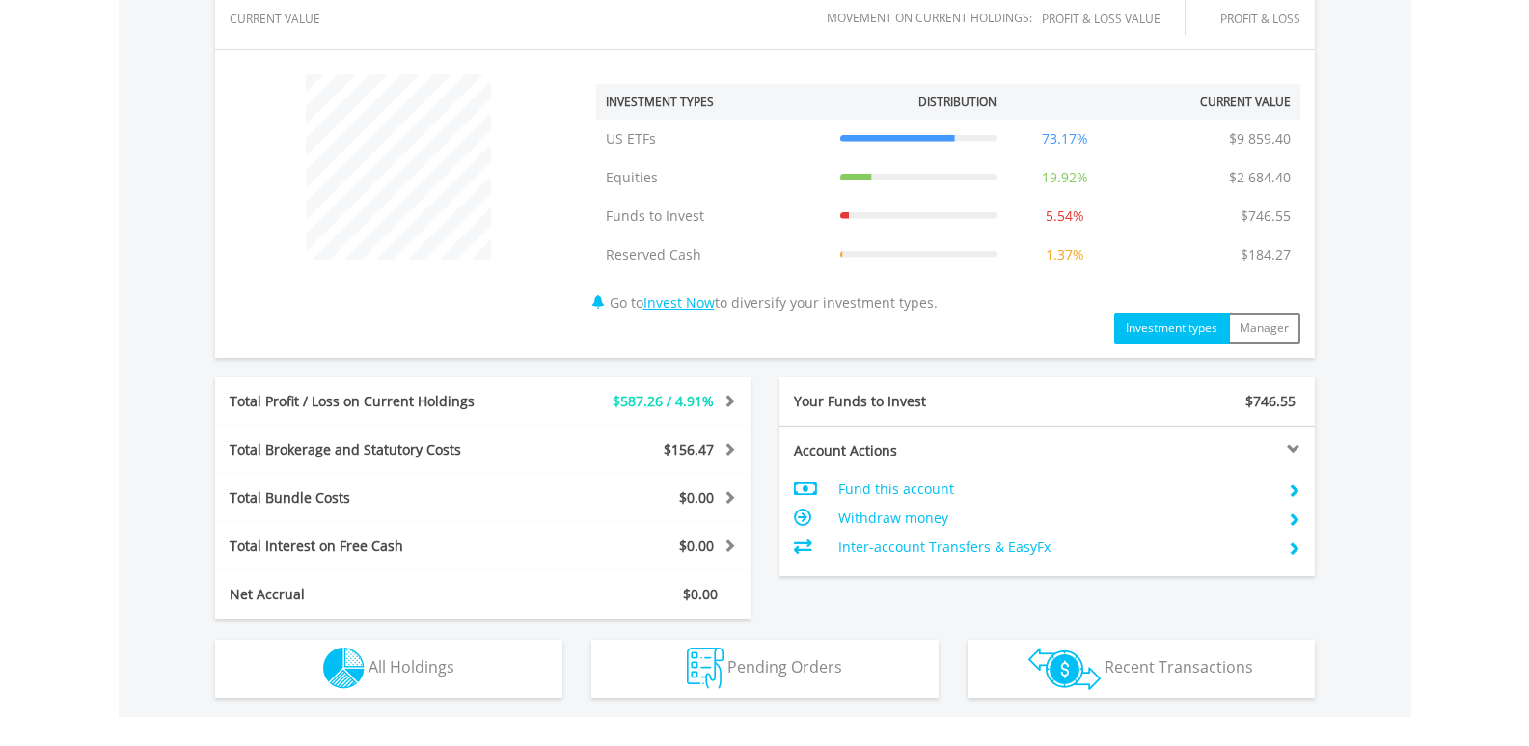
scroll to position [772, 0]
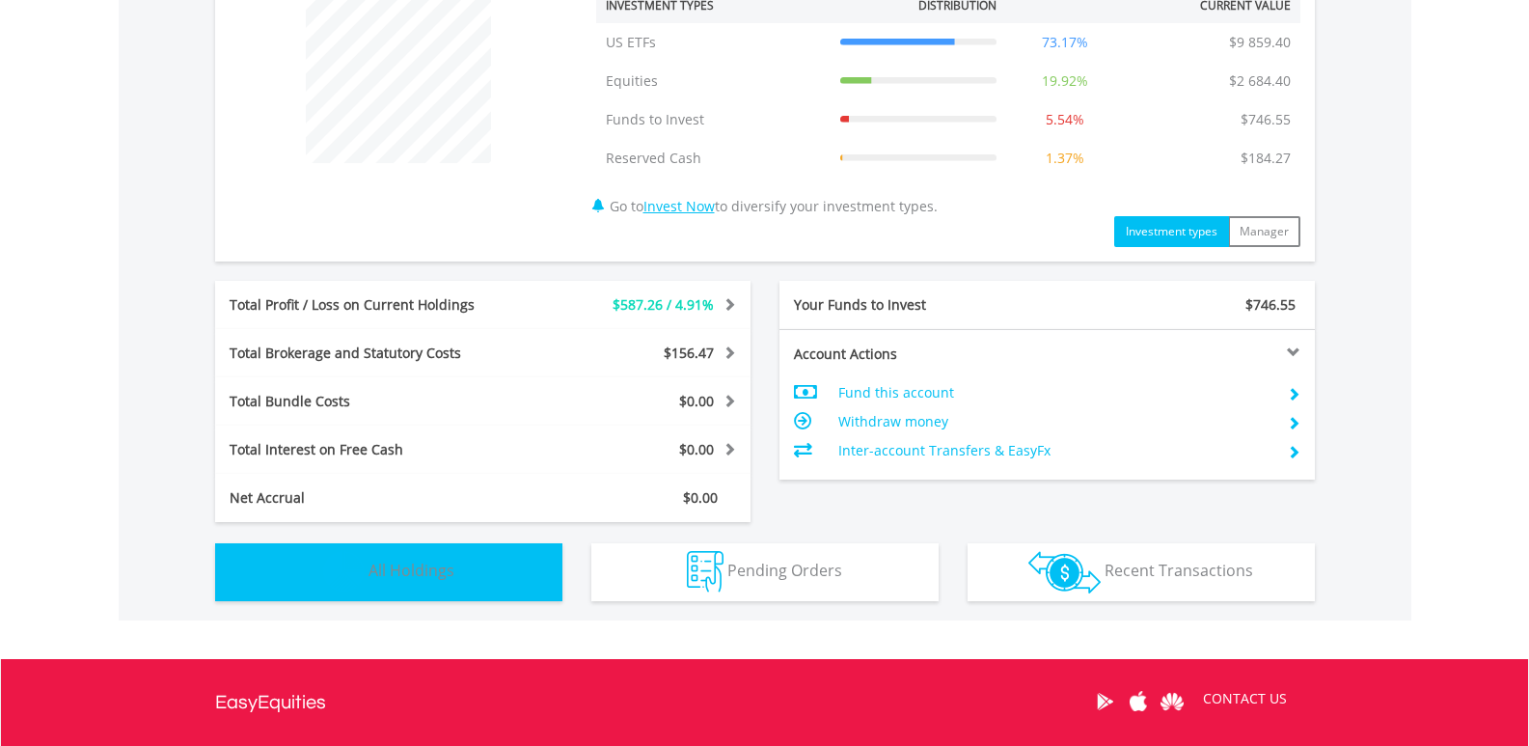
click at [453, 566] on span "All Holdings" at bounding box center [412, 570] width 86 height 21
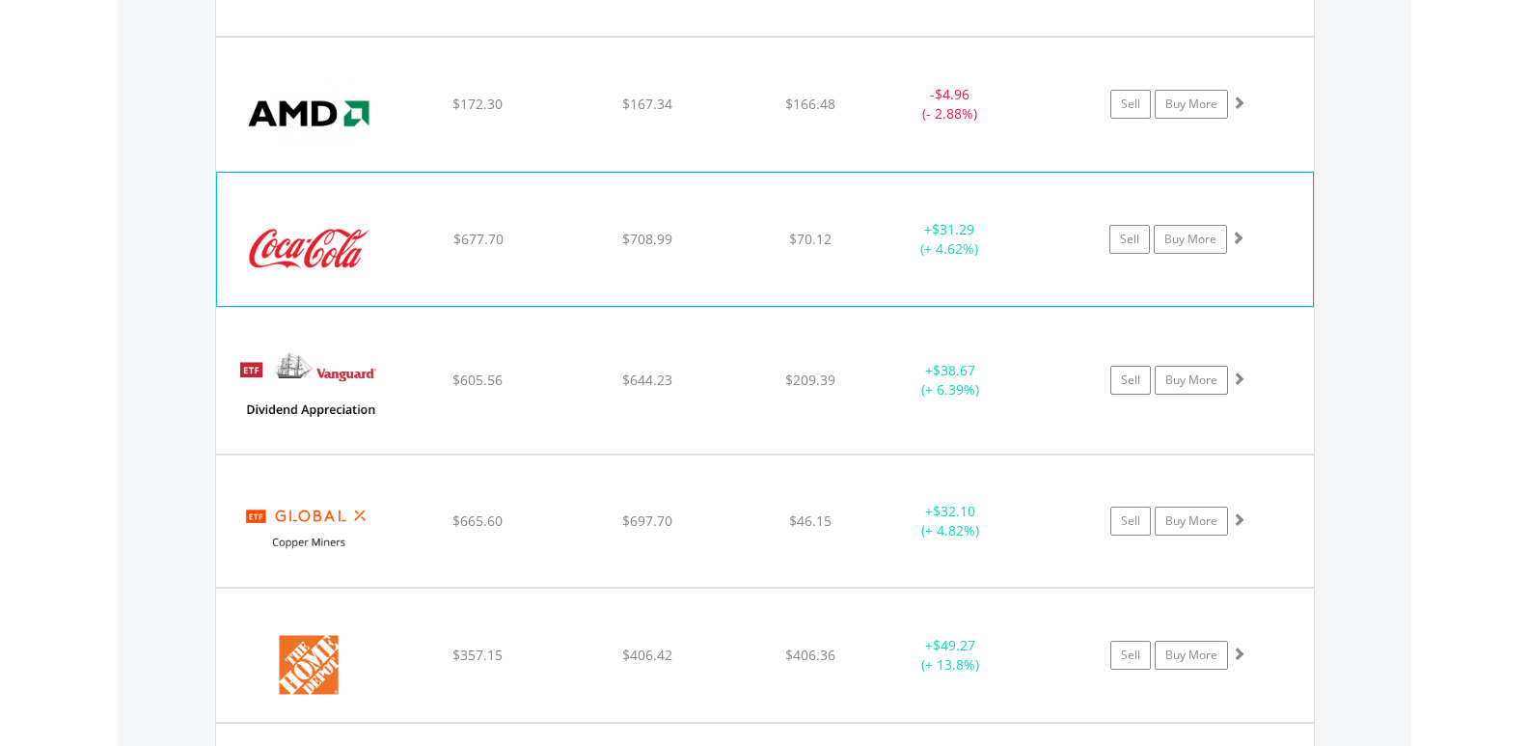
scroll to position [1431, 0]
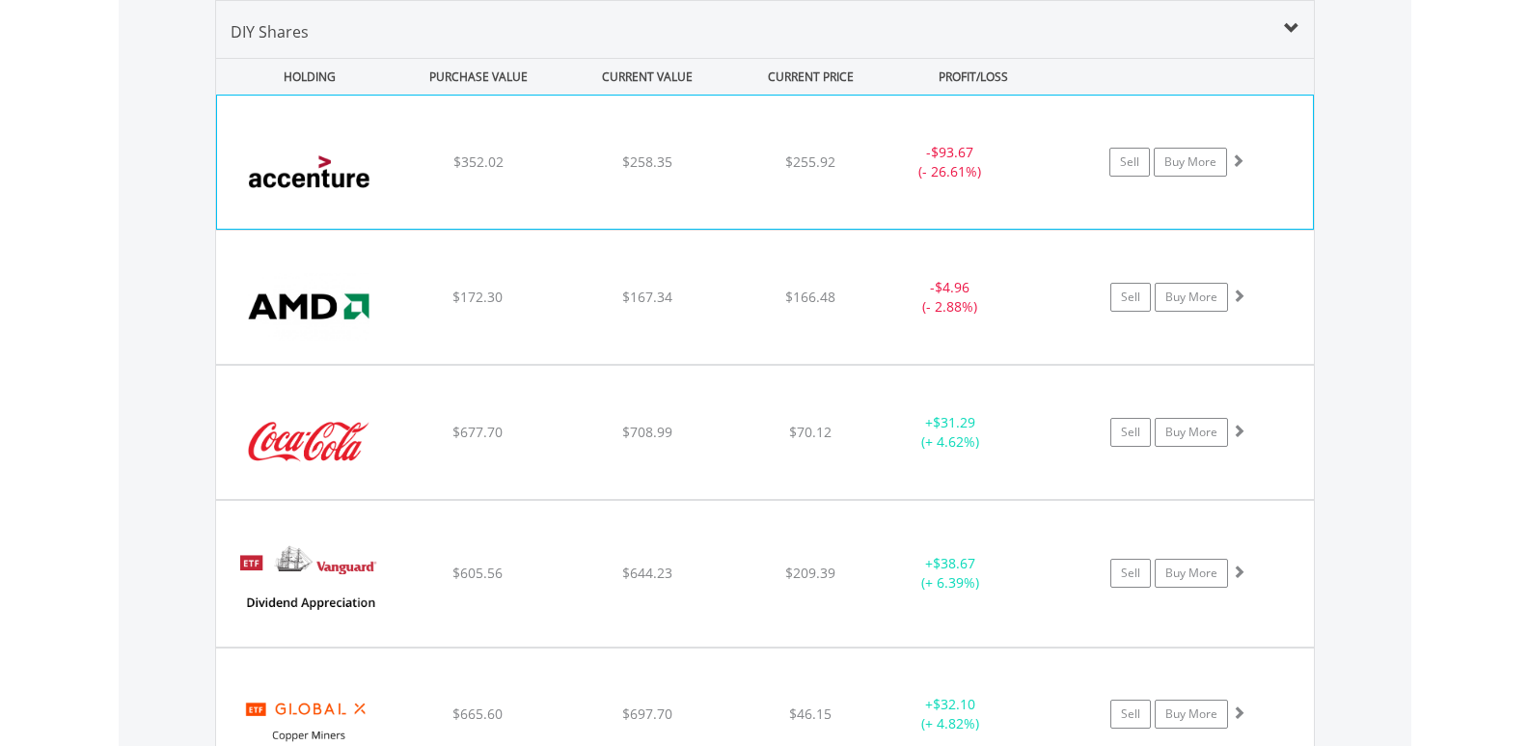
click at [1271, 173] on div "Sell Buy More" at bounding box center [1186, 162] width 252 height 29
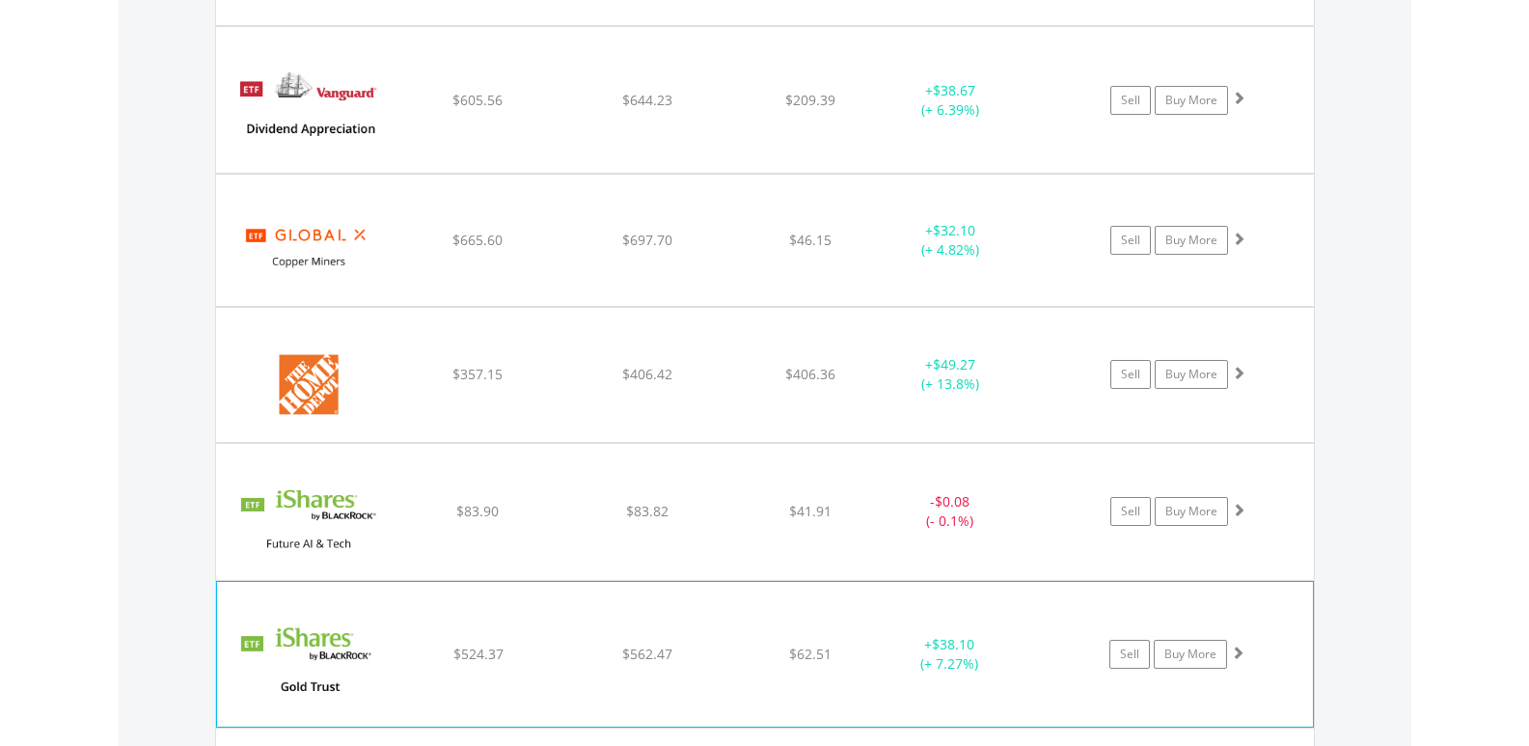
scroll to position [2492, 0]
